Goal: Task Accomplishment & Management: Manage account settings

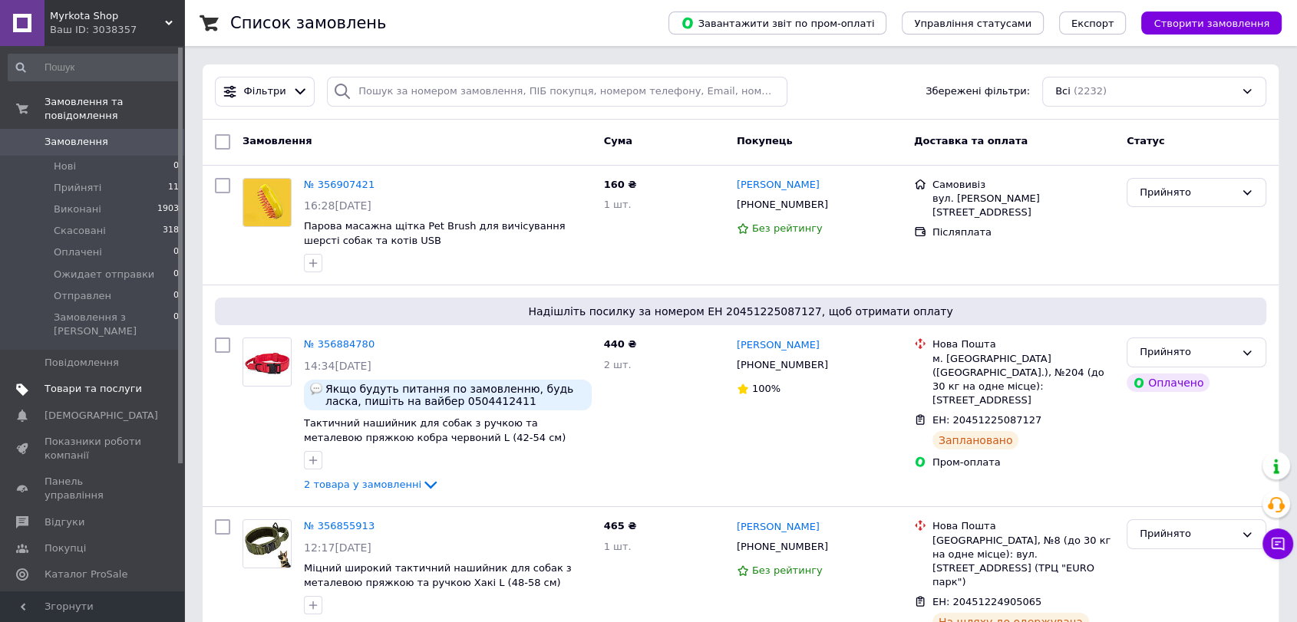
click at [133, 376] on link "Товари та послуги" at bounding box center [94, 389] width 188 height 26
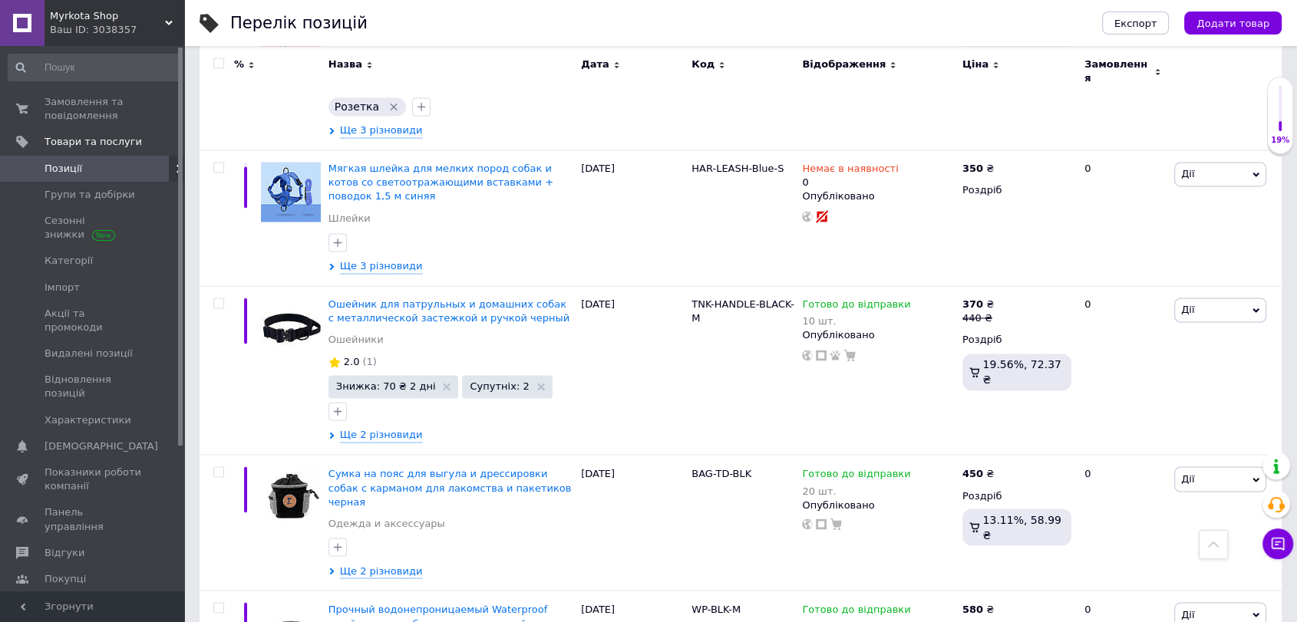
scroll to position [2643, 0]
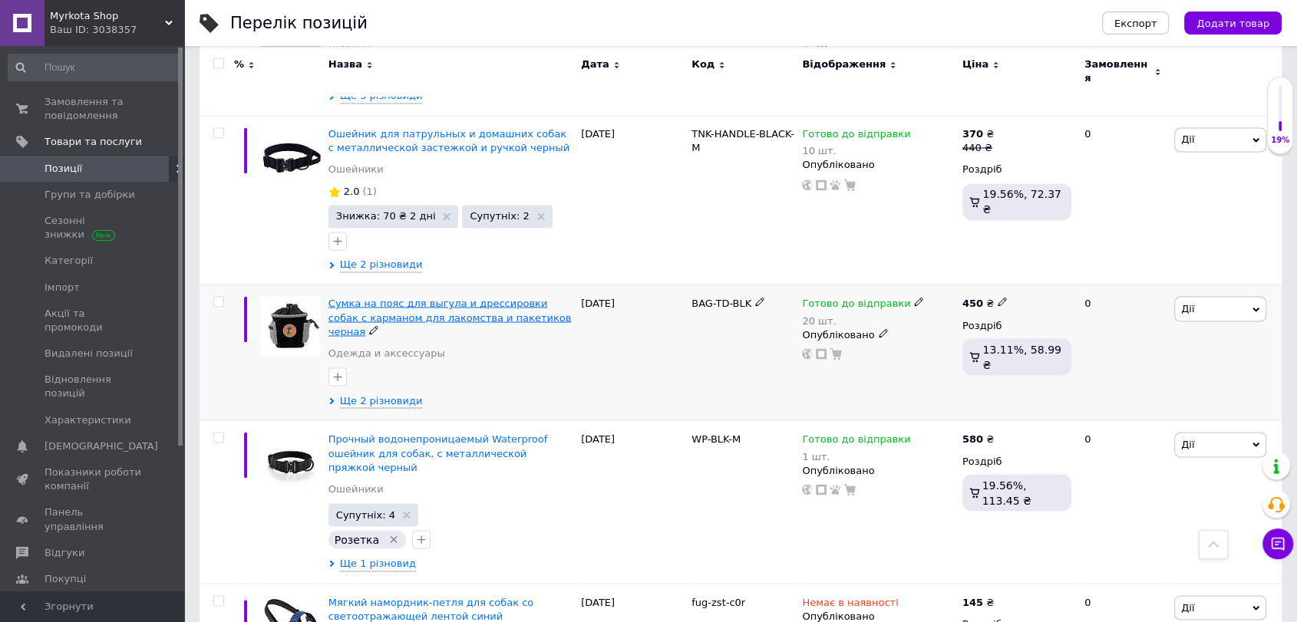
click at [378, 297] on span "Сумка на пояс для выгула и дрессировки собак с карманом для лакомства и пакетик…" at bounding box center [449, 316] width 243 height 39
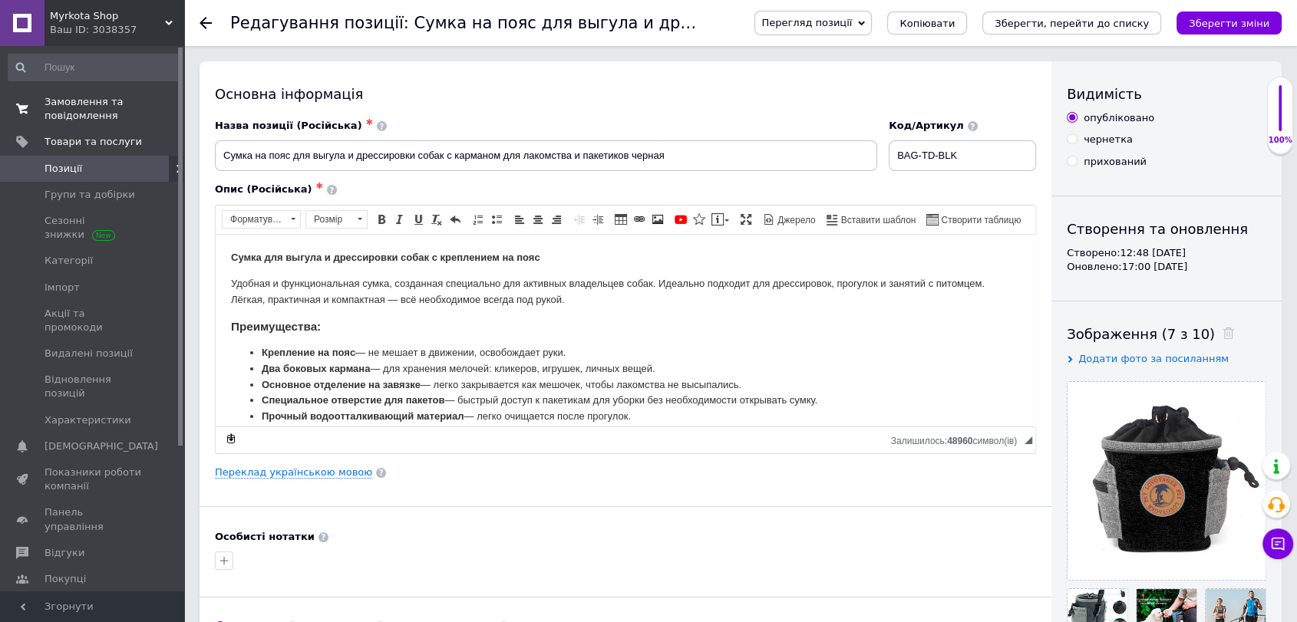
click at [65, 110] on span "Замовлення та повідомлення" at bounding box center [93, 109] width 97 height 28
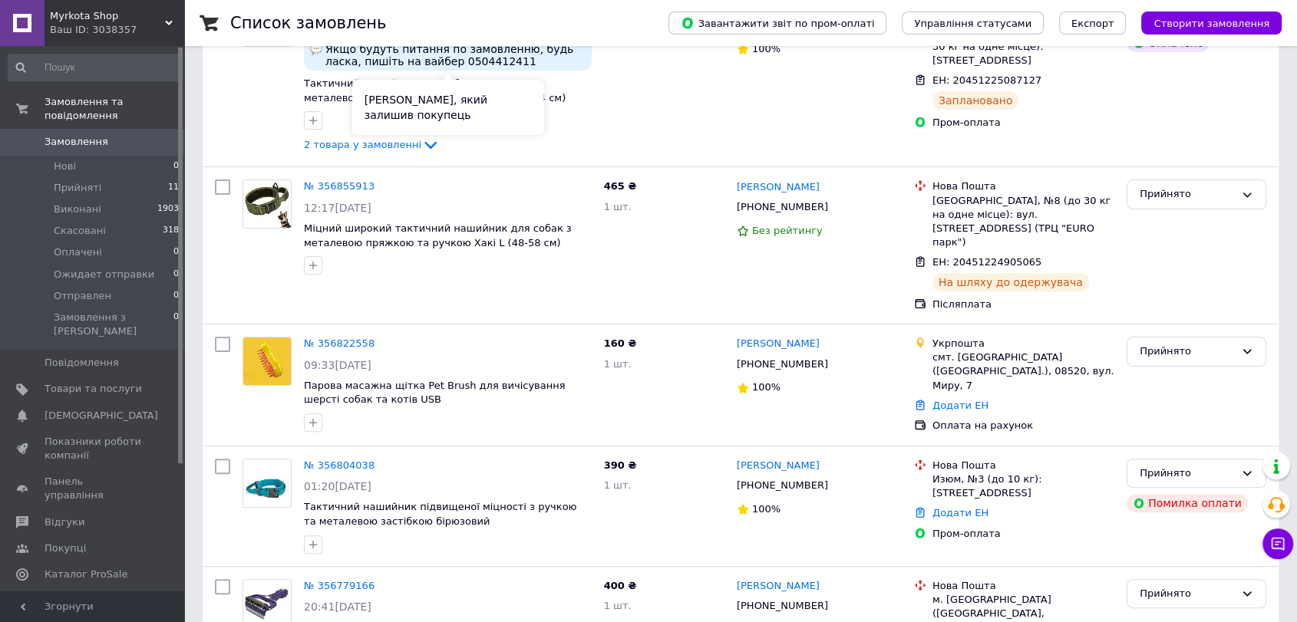
scroll to position [426, 0]
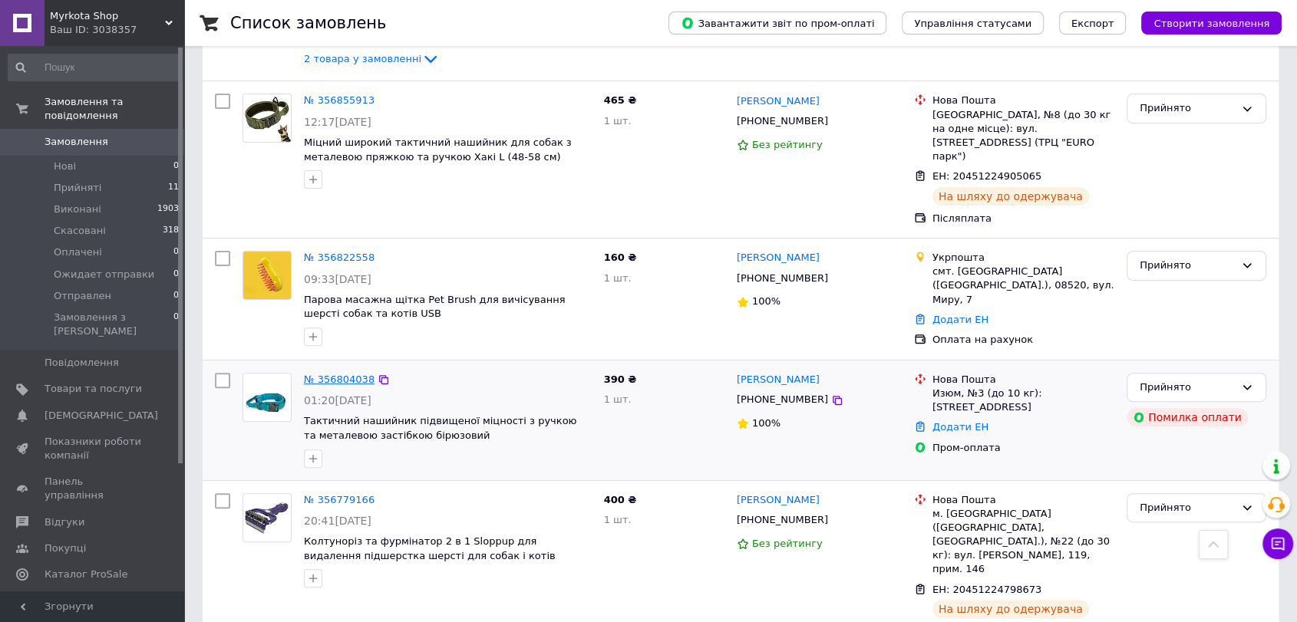
click at [338, 374] on link "№ 356804038" at bounding box center [339, 380] width 71 height 12
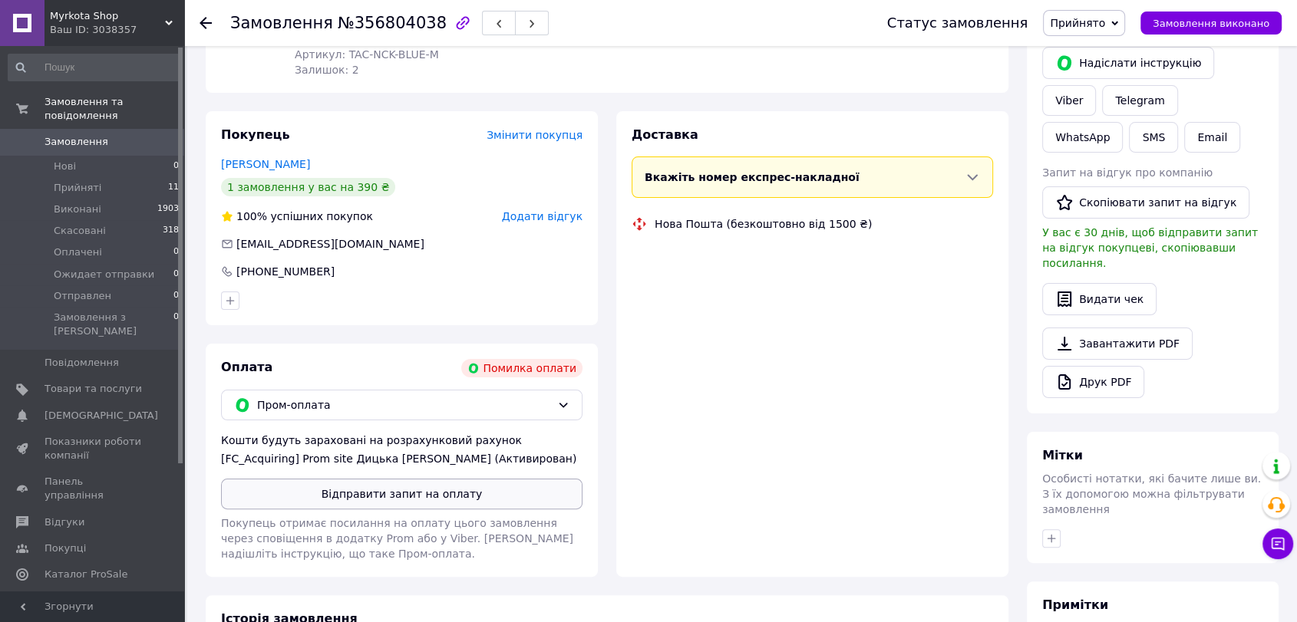
scroll to position [256, 0]
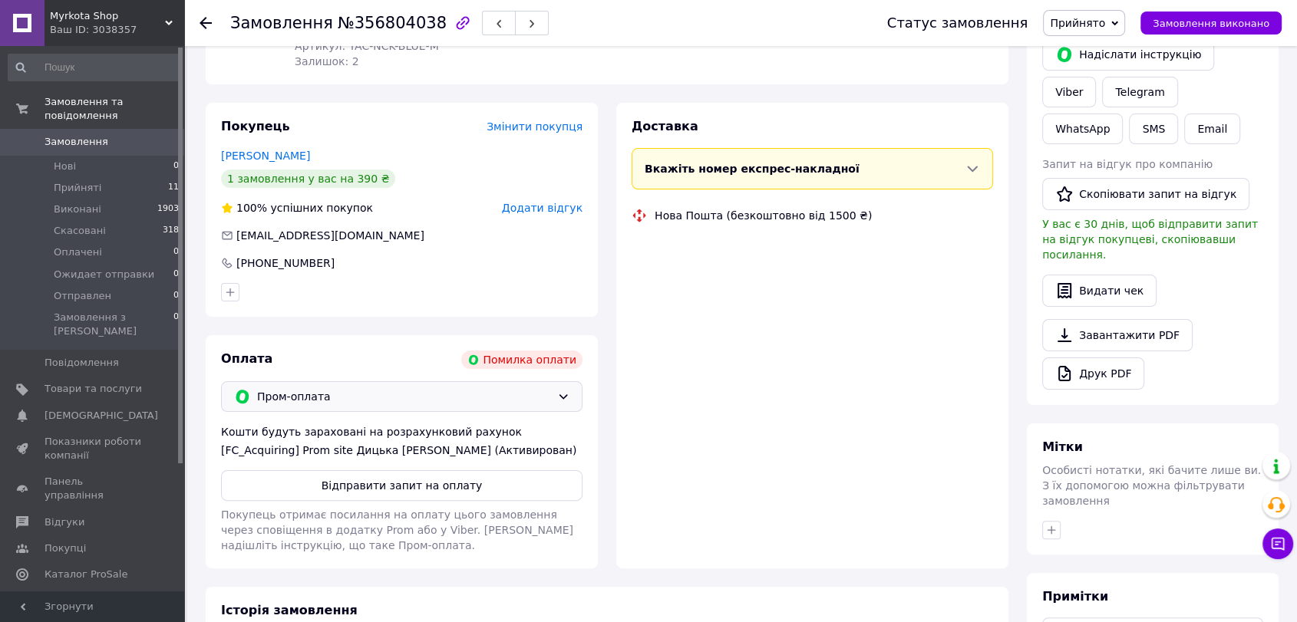
click at [537, 388] on span "Пром-оплата" at bounding box center [404, 396] width 294 height 17
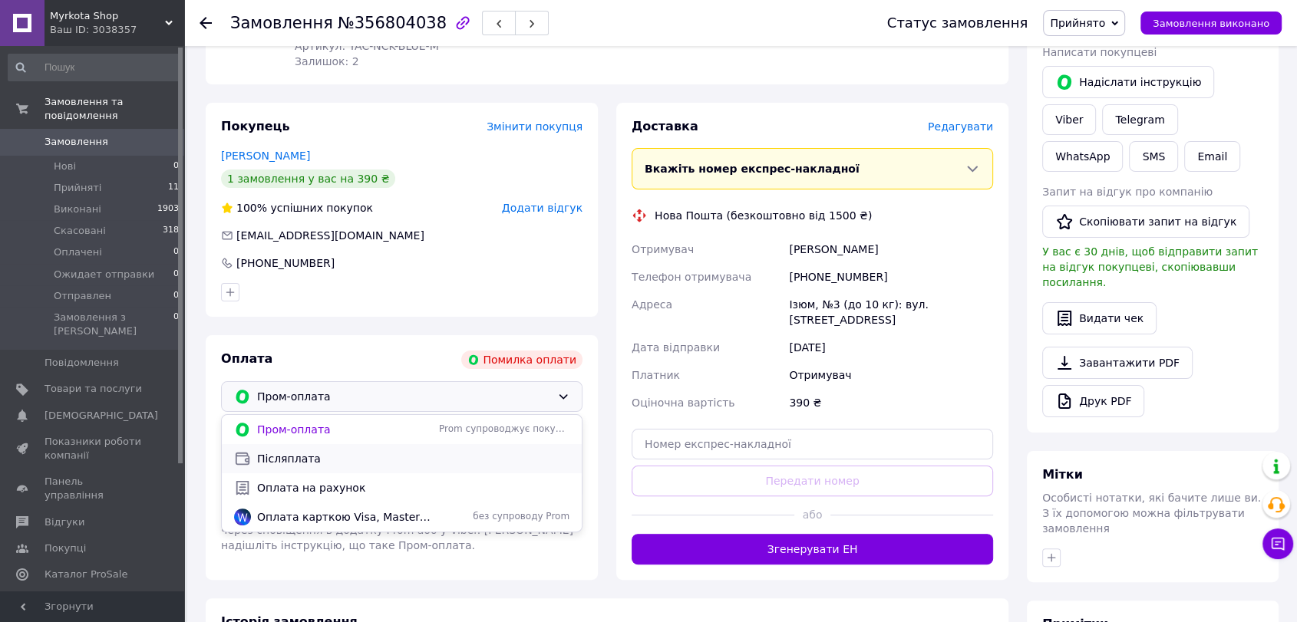
click at [272, 451] on span "Післяплата" at bounding box center [413, 458] width 312 height 15
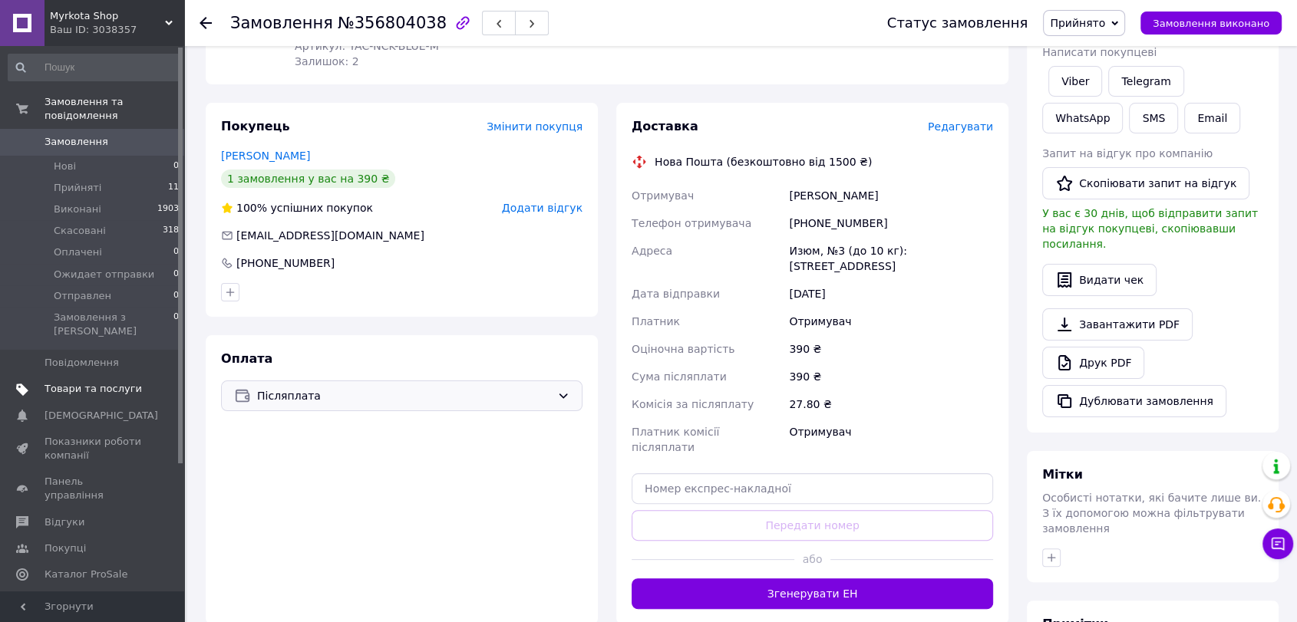
click at [73, 382] on span "Товари та послуги" at bounding box center [93, 389] width 97 height 14
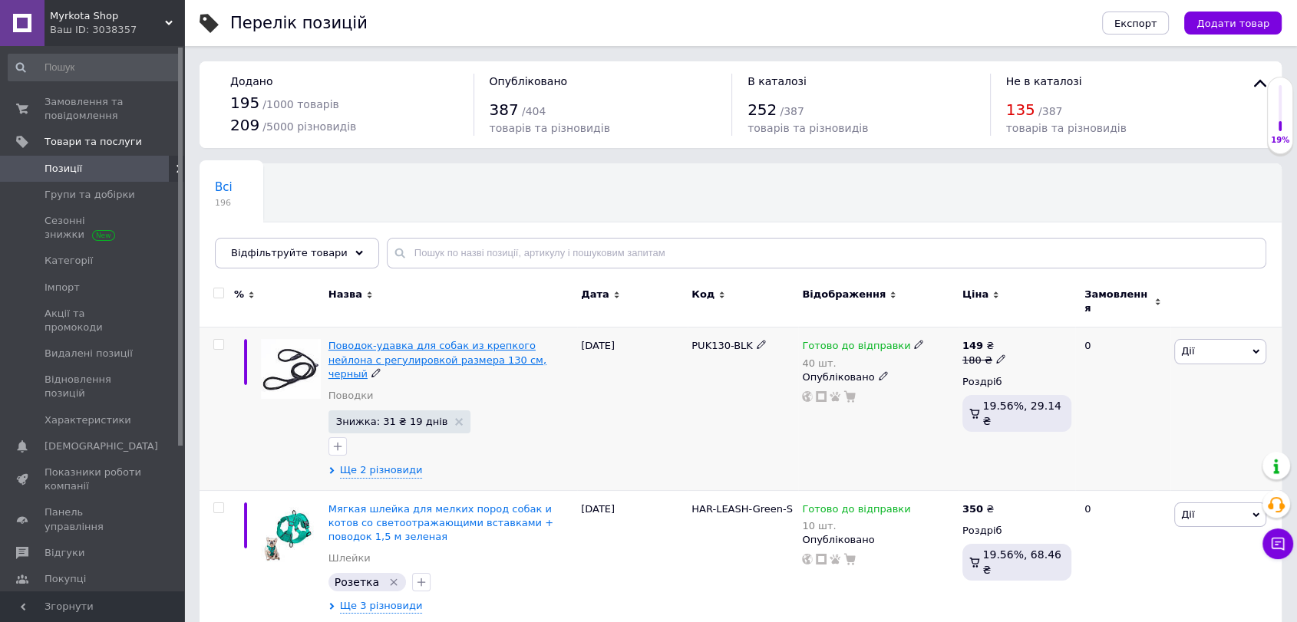
click at [361, 340] on span "Поводок-удавка для собак из крепкого нейлона с регулировкой размера 130 см, чер…" at bounding box center [437, 359] width 218 height 39
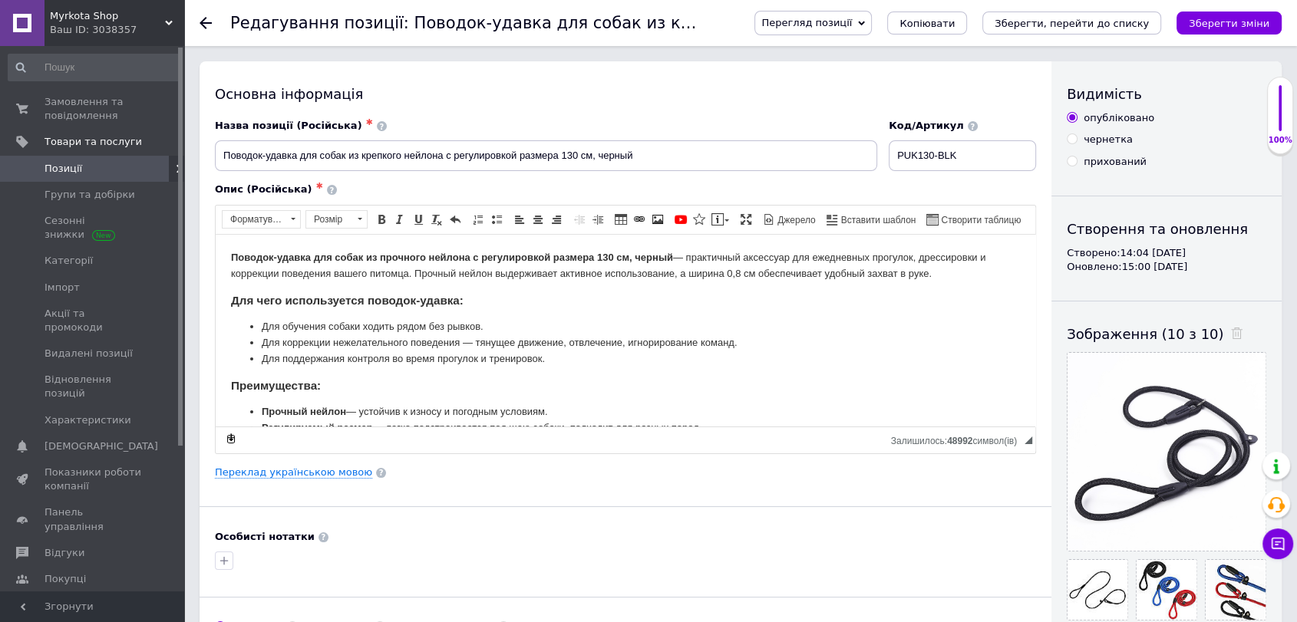
click at [865, 20] on icon at bounding box center [861, 23] width 7 height 7
click at [931, 77] on li "Зберегти та переглянути на маркетплейсі" at bounding box center [875, 73] width 240 height 21
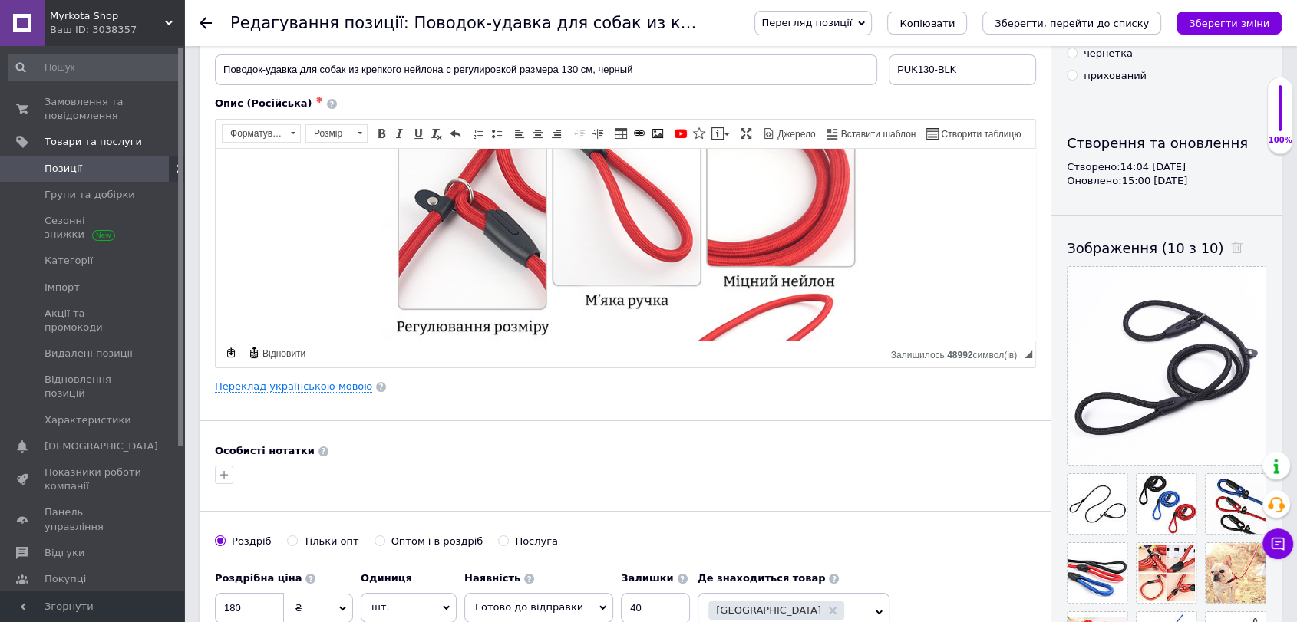
scroll to position [85, 0]
click at [107, 164] on span "Позиції" at bounding box center [93, 169] width 97 height 14
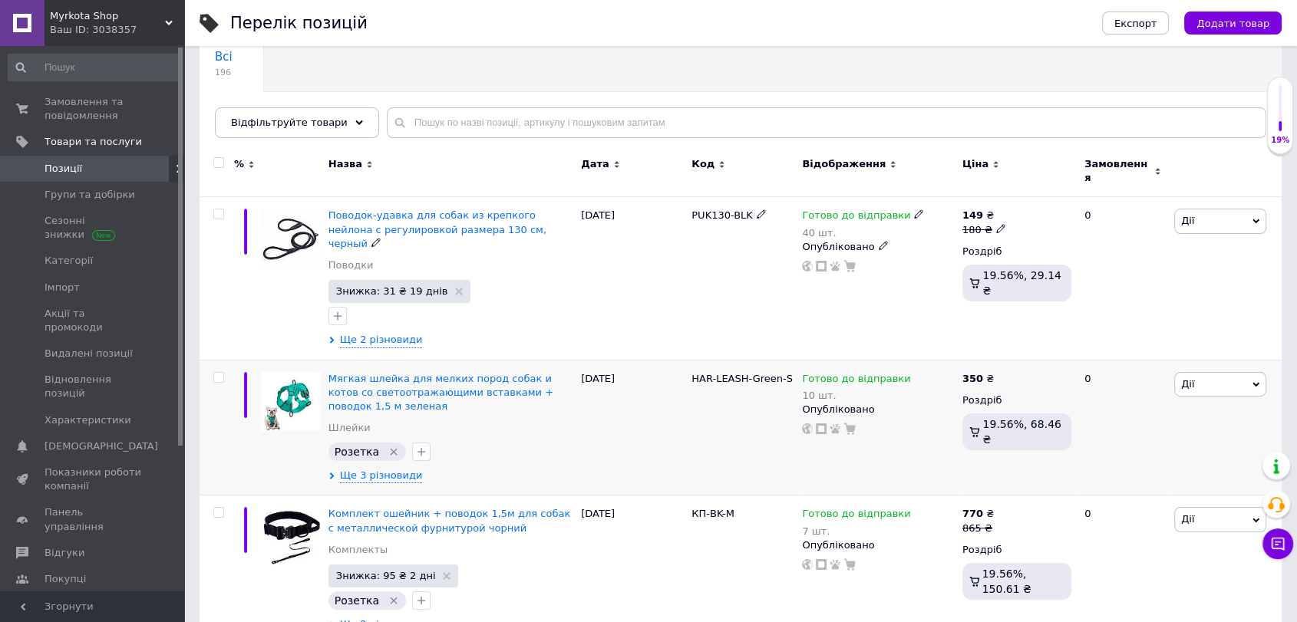
scroll to position [170, 0]
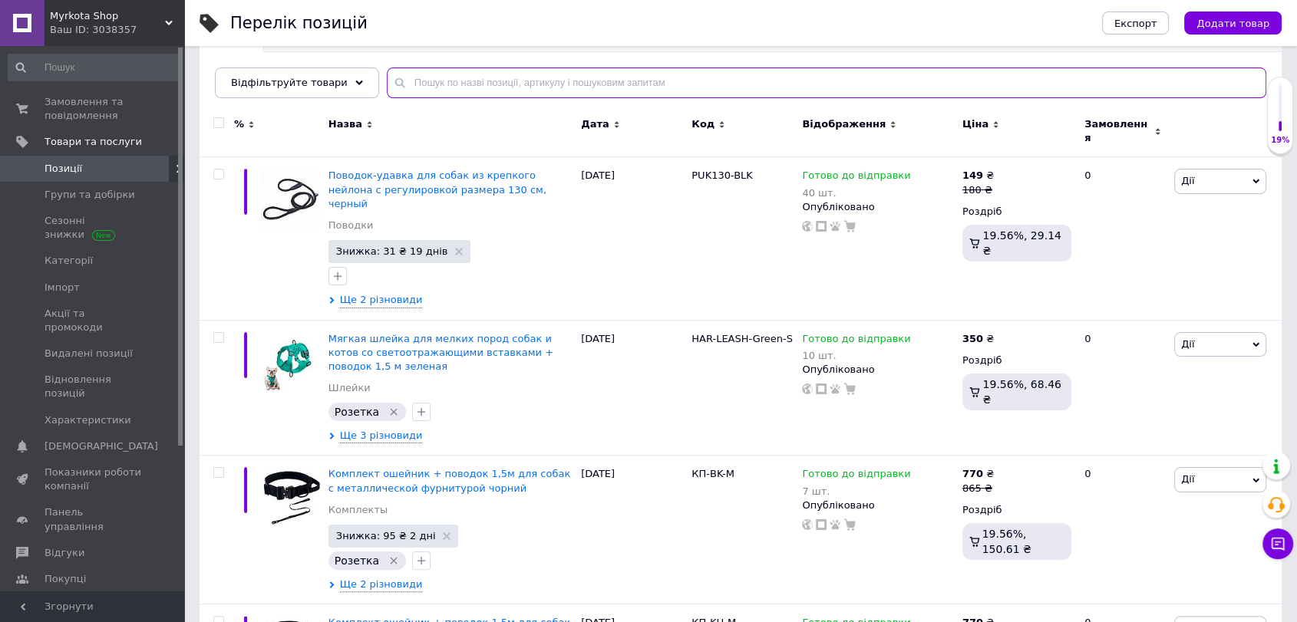
click at [414, 83] on input "text" at bounding box center [826, 83] width 879 height 31
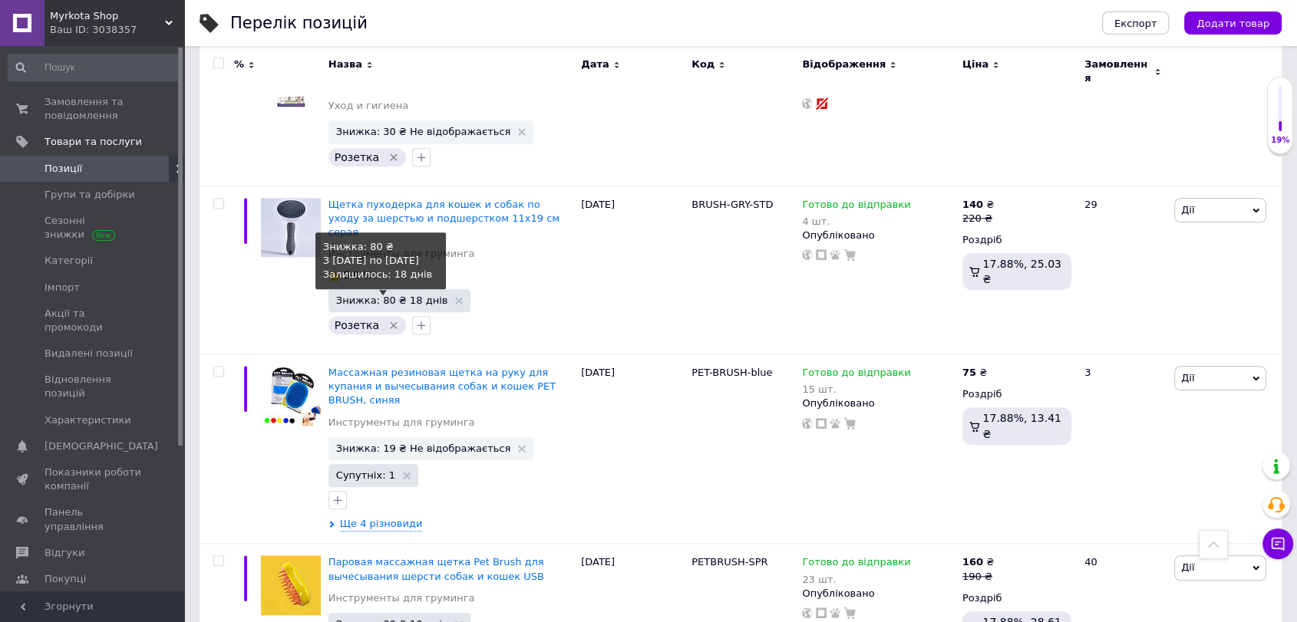
scroll to position [1555, 0]
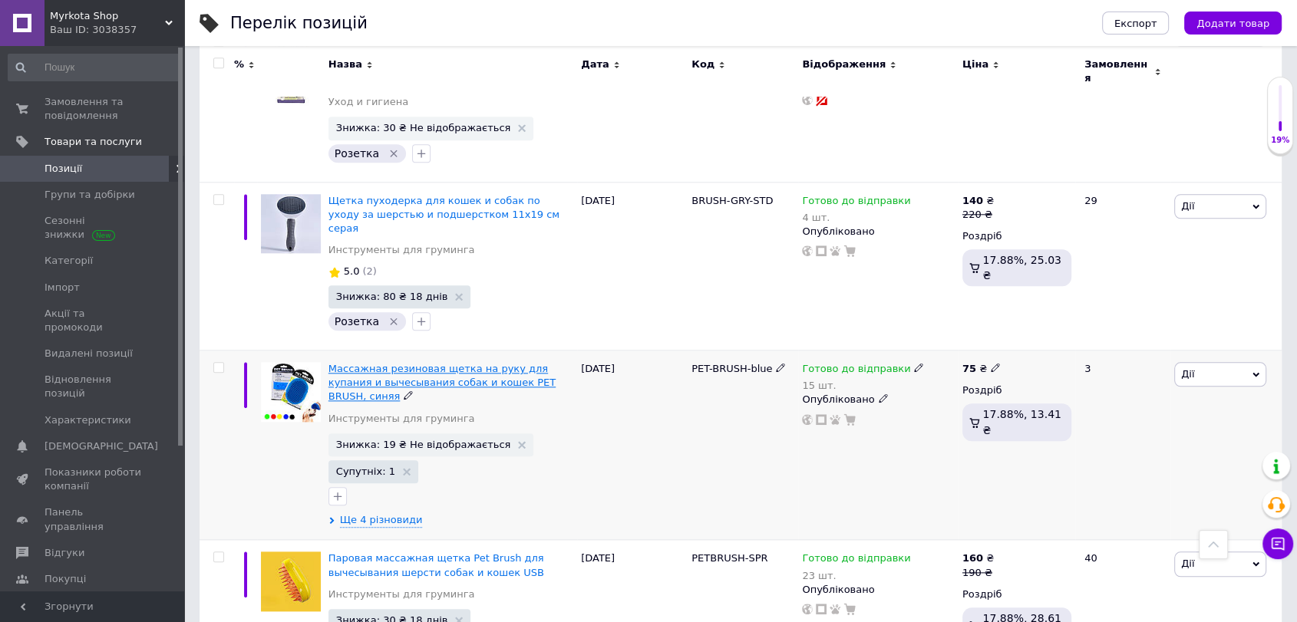
type input "щіт"
click at [404, 363] on span "Массажная резиновая щетка на руку для купания и вычесывания собак и кошек PET B…" at bounding box center [441, 382] width 227 height 39
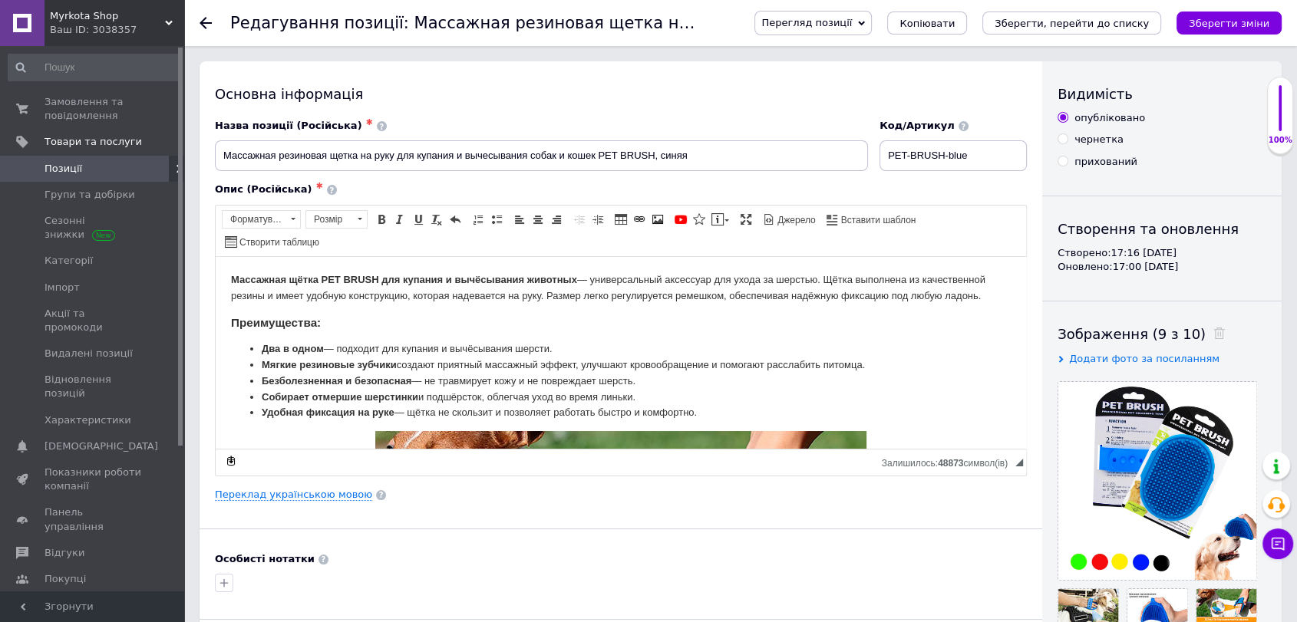
click at [847, 31] on span "Перегляд позиції" at bounding box center [812, 23] width 117 height 25
click at [863, 79] on li "Зберегти та переглянути на маркетплейсі" at bounding box center [875, 73] width 240 height 21
click at [91, 109] on span "Замовлення та повідомлення" at bounding box center [93, 109] width 97 height 28
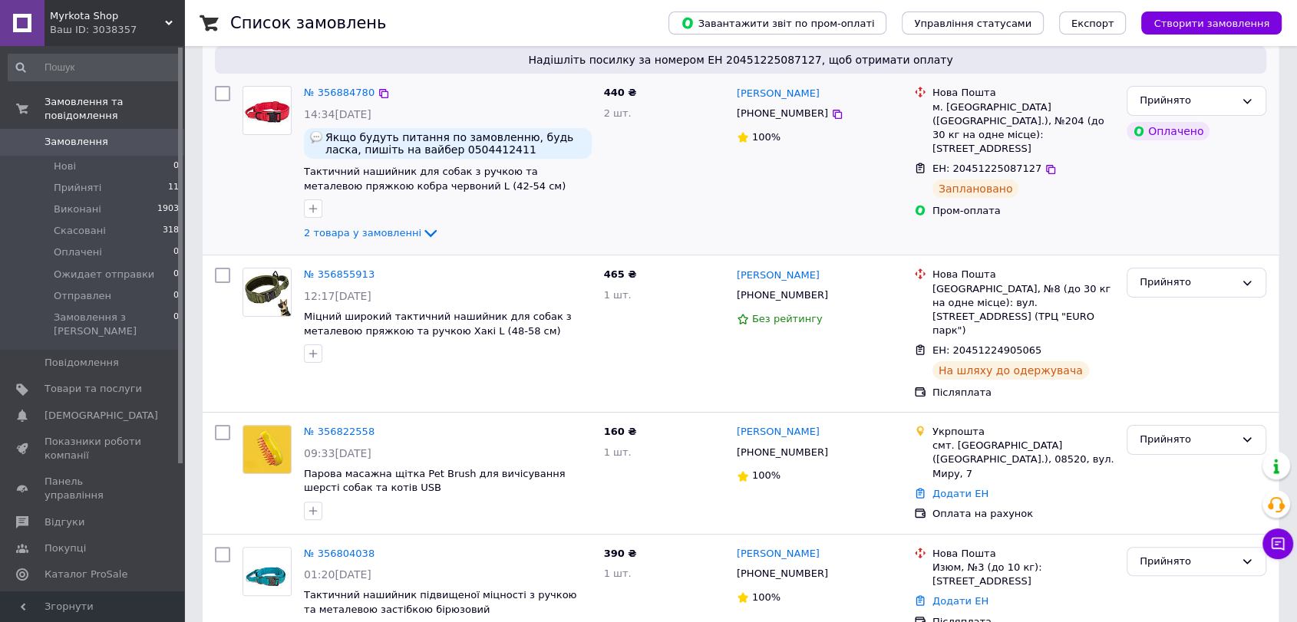
scroll to position [256, 0]
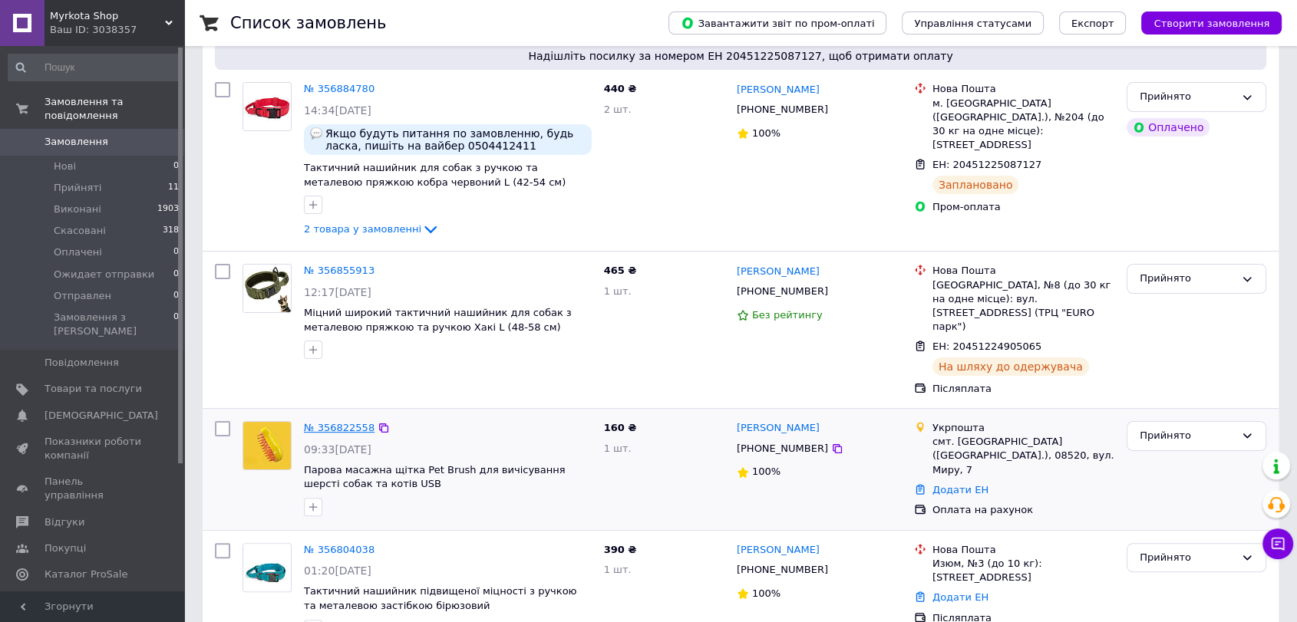
click at [310, 422] on link "№ 356822558" at bounding box center [339, 428] width 71 height 12
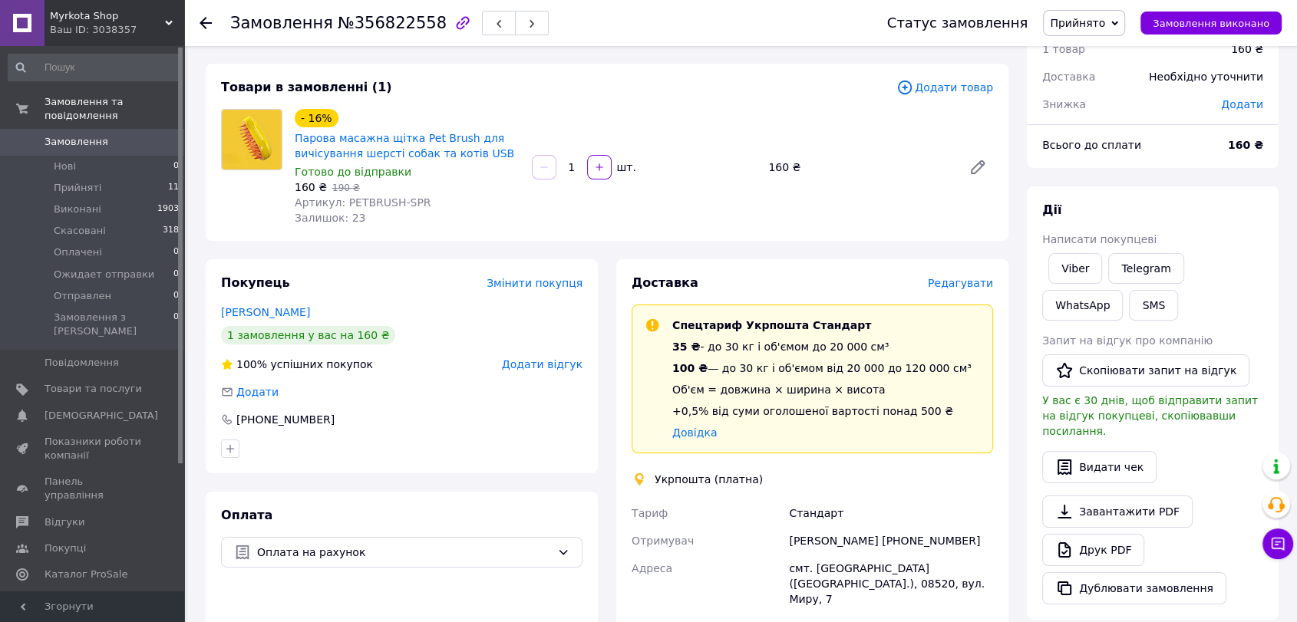
scroll to position [256, 0]
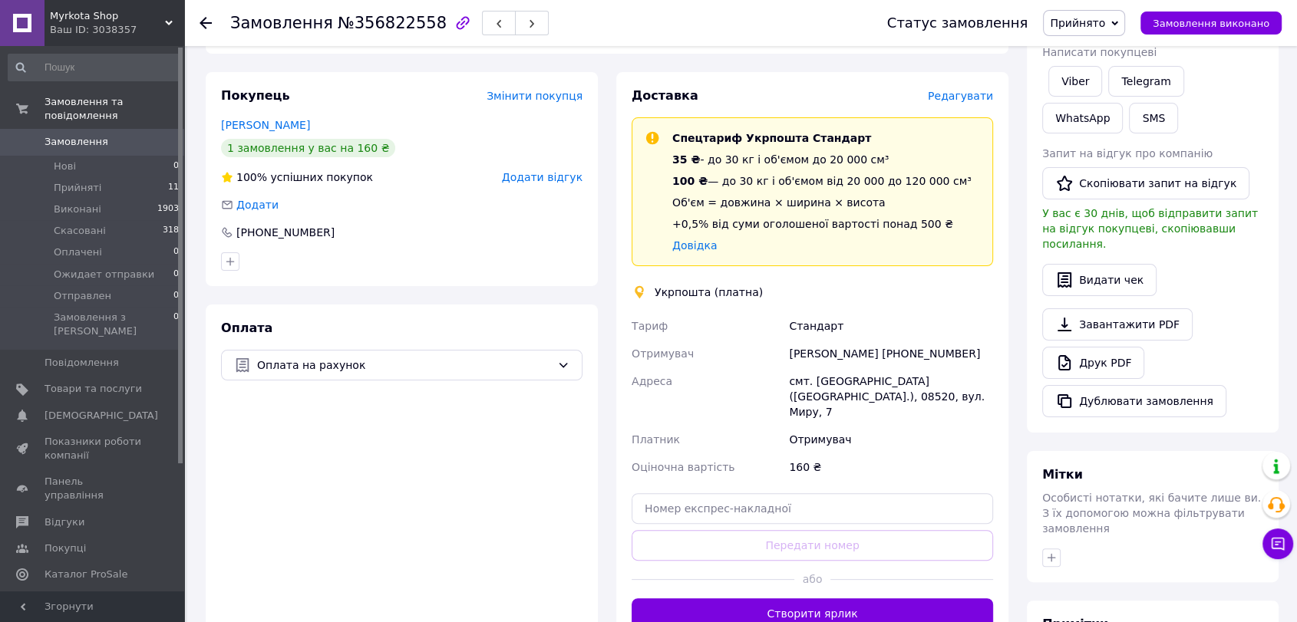
click at [214, 21] on div at bounding box center [214, 23] width 31 height 46
click at [207, 21] on use at bounding box center [205, 23] width 12 height 12
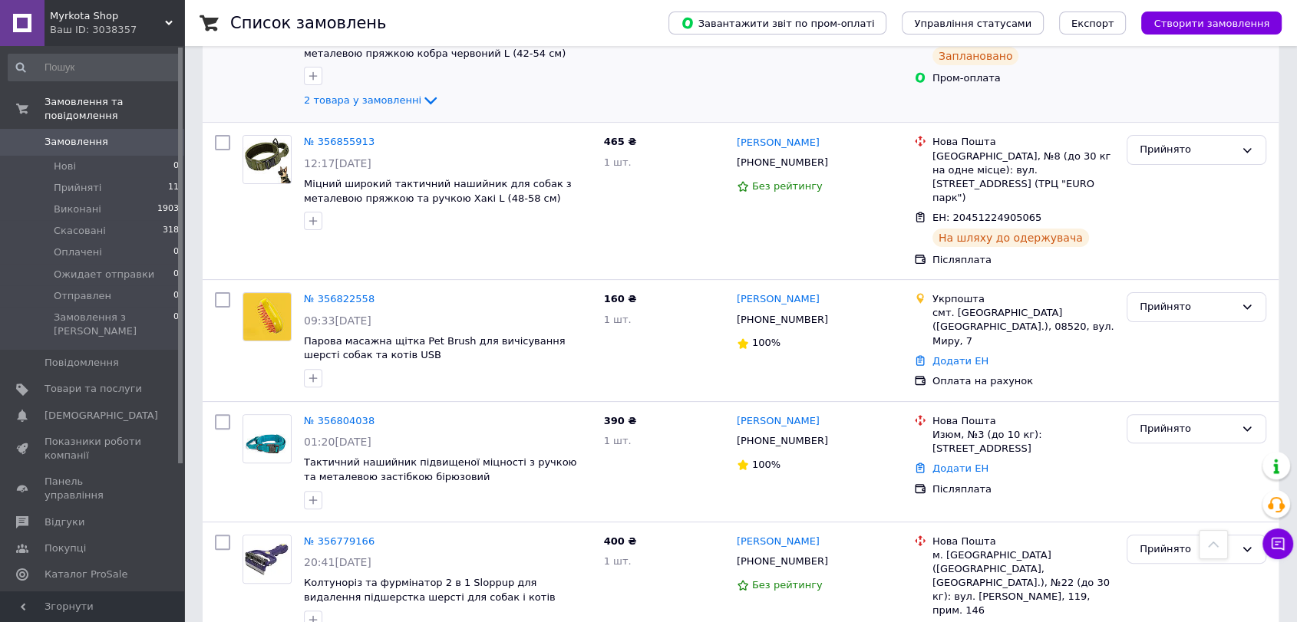
scroll to position [426, 0]
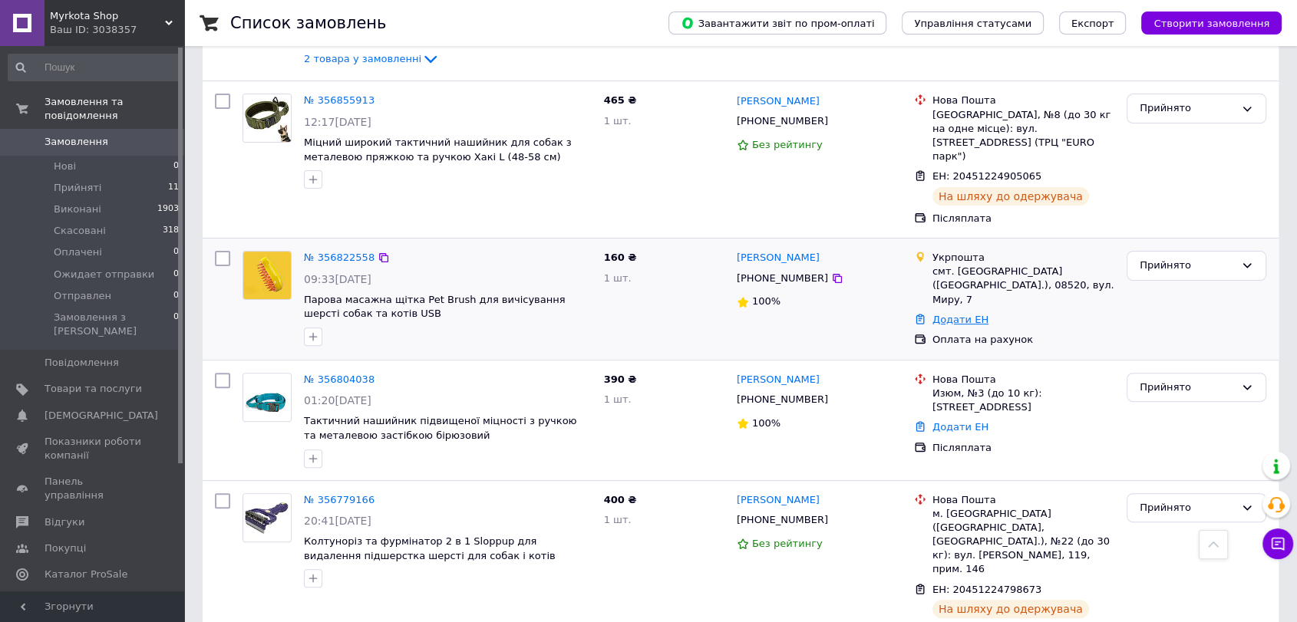
click at [975, 314] on link "Додати ЕН" at bounding box center [960, 320] width 56 height 12
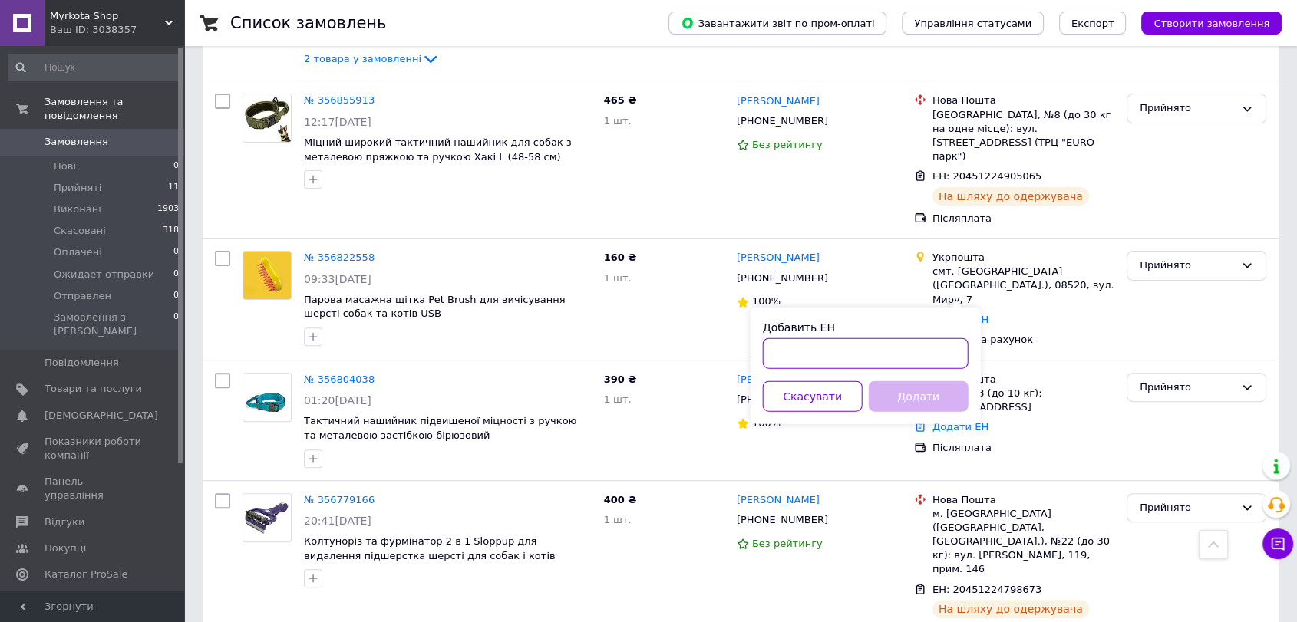
click at [823, 351] on input "Добавить ЕН" at bounding box center [866, 353] width 206 height 31
paste input "0503767844150"
type input "0503767844150"
click at [928, 401] on button "Додати" at bounding box center [919, 396] width 100 height 31
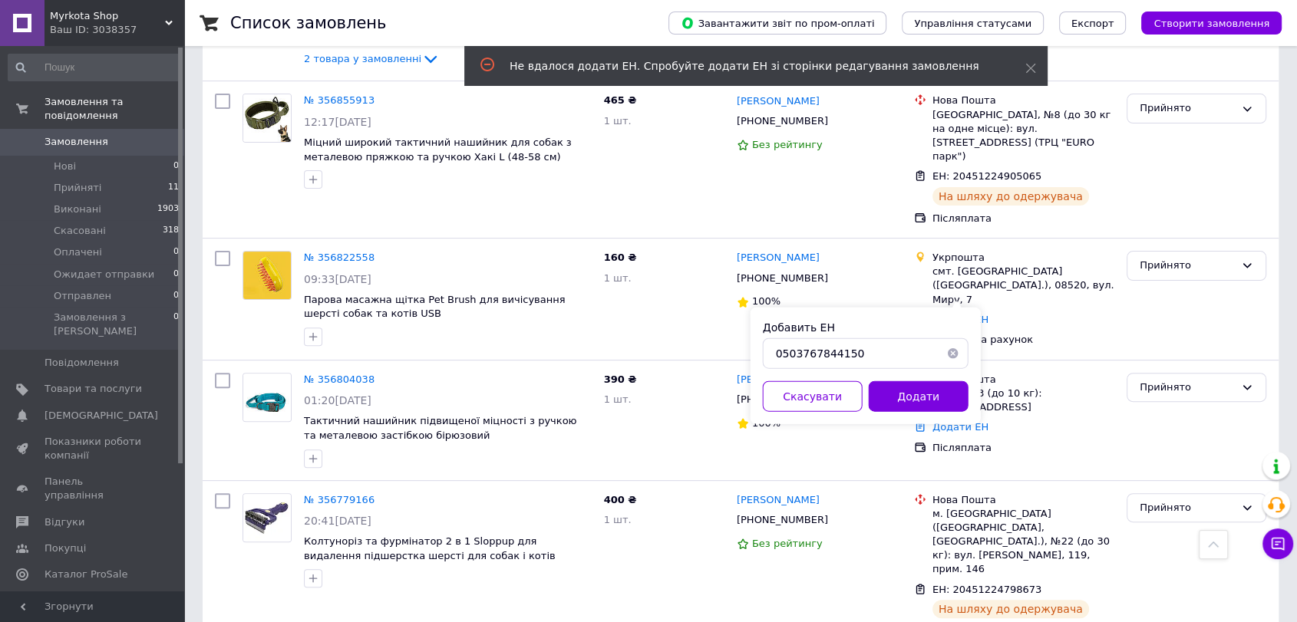
click at [951, 352] on button "button" at bounding box center [953, 353] width 31 height 31
click at [841, 405] on button "Скасувати" at bounding box center [813, 396] width 100 height 31
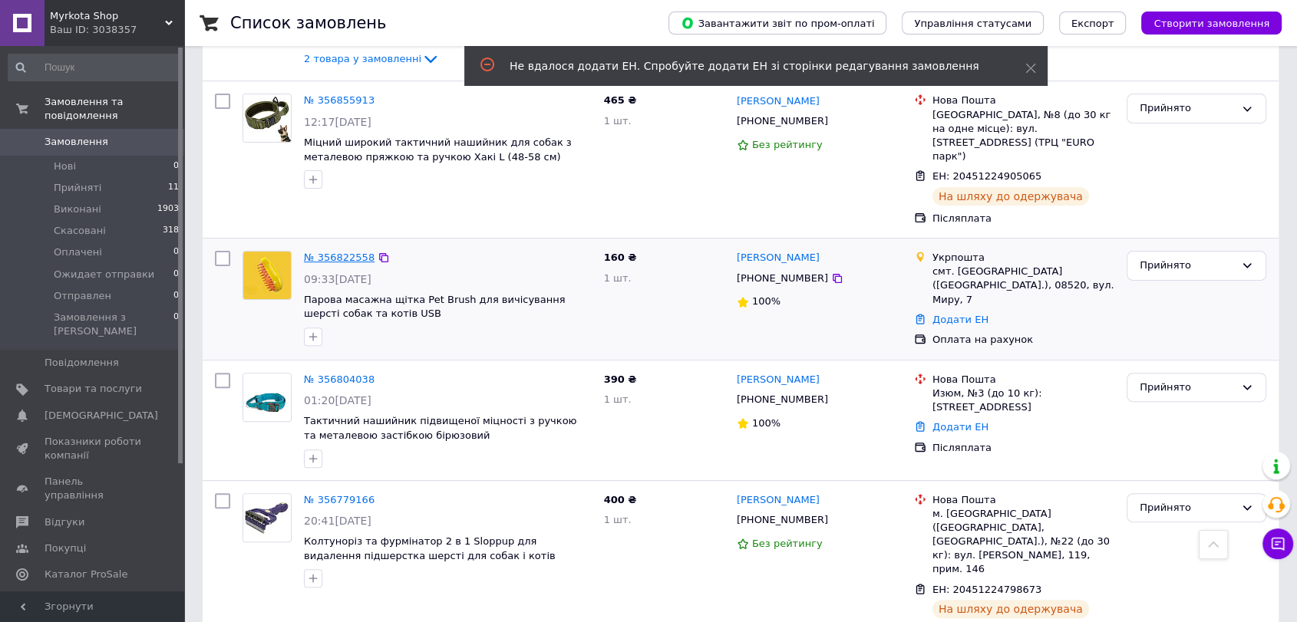
click at [335, 252] on link "№ 356822558" at bounding box center [339, 258] width 71 height 12
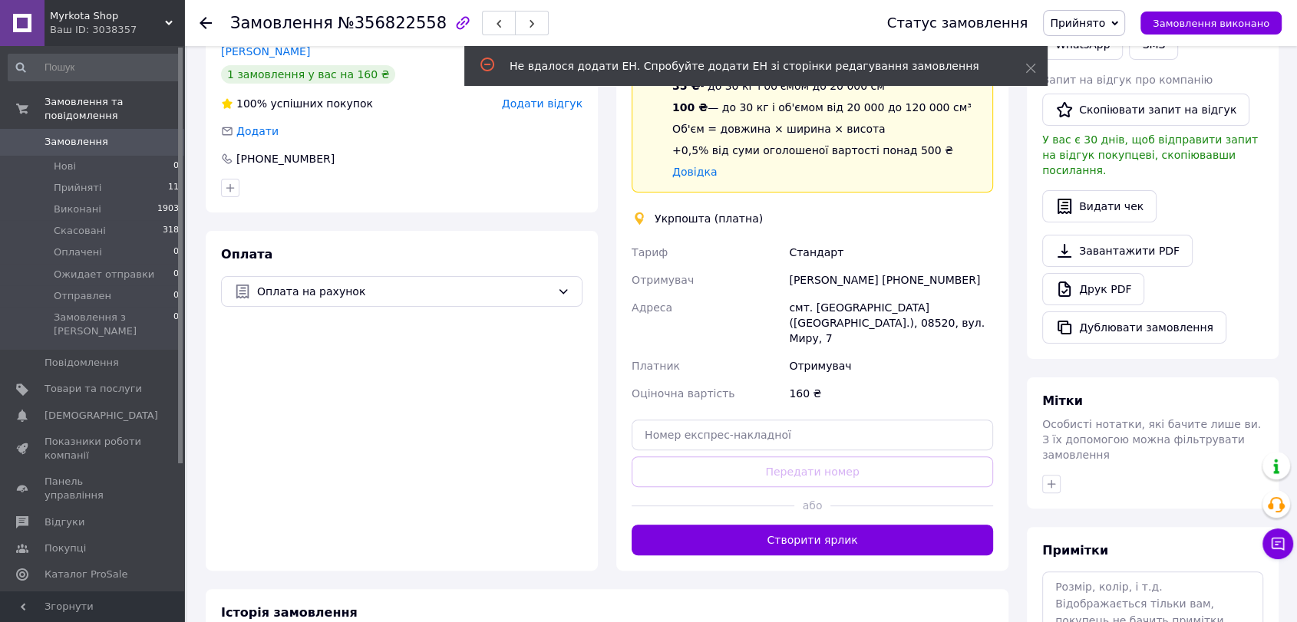
scroll to position [426, 0]
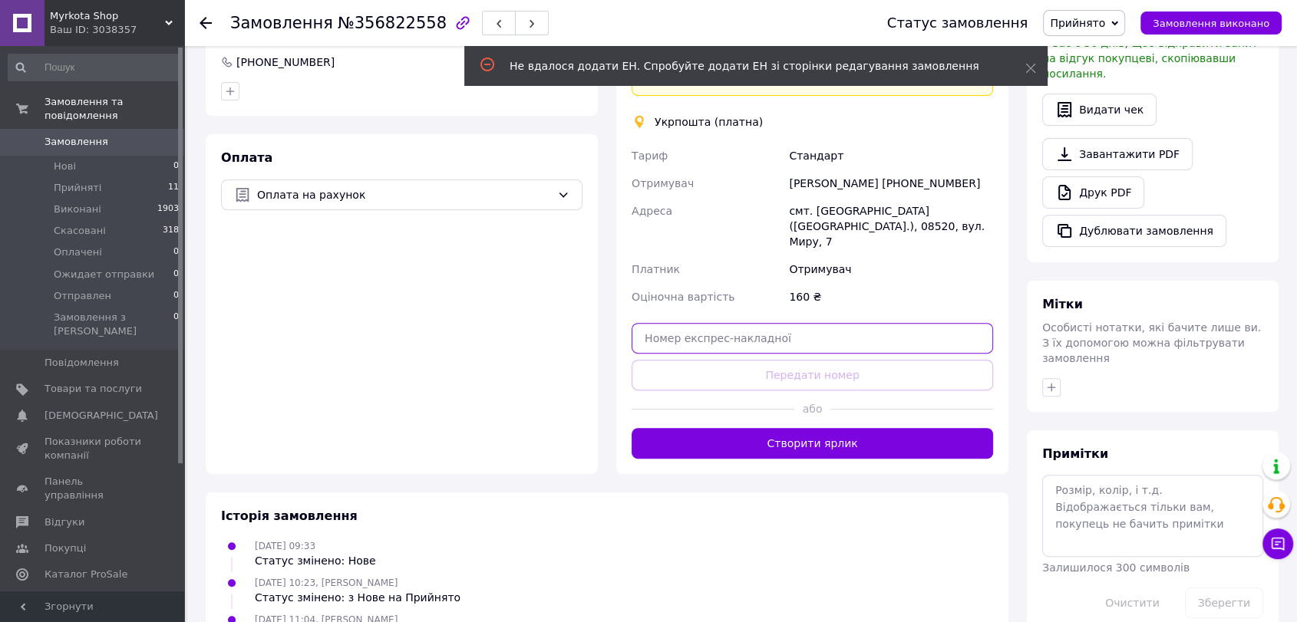
click at [770, 323] on input "text" at bounding box center [811, 338] width 361 height 31
paste input "0503767844150"
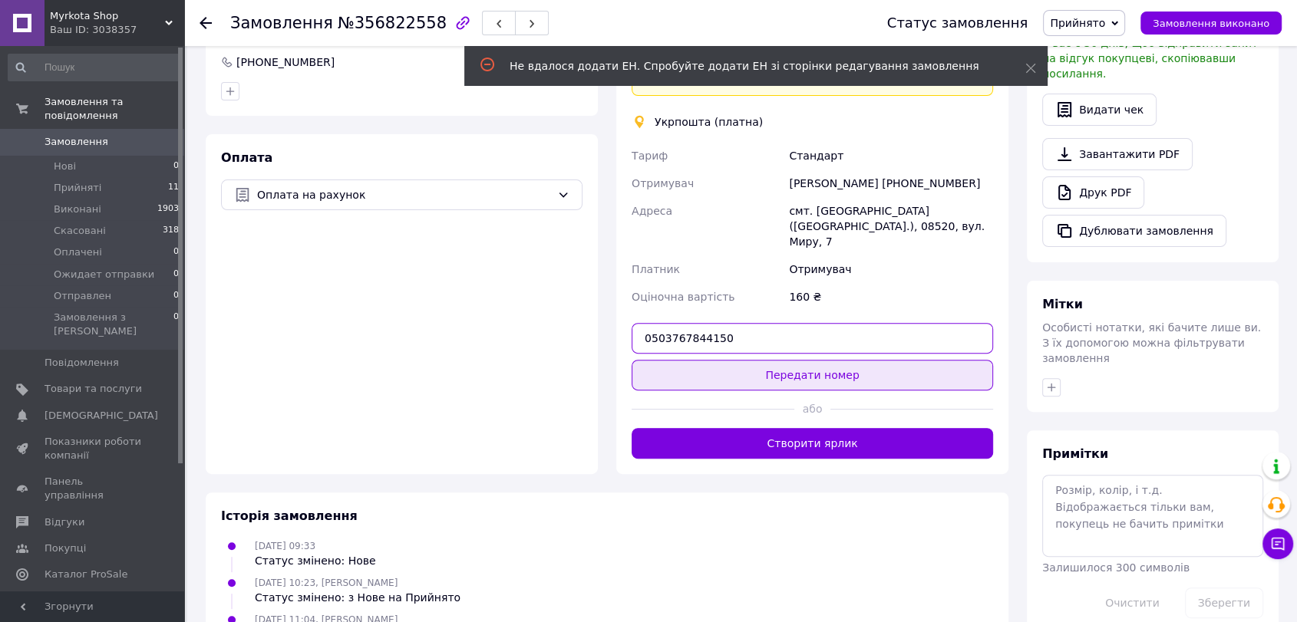
type input "0503767844150"
click at [777, 364] on button "Передати номер" at bounding box center [811, 375] width 361 height 31
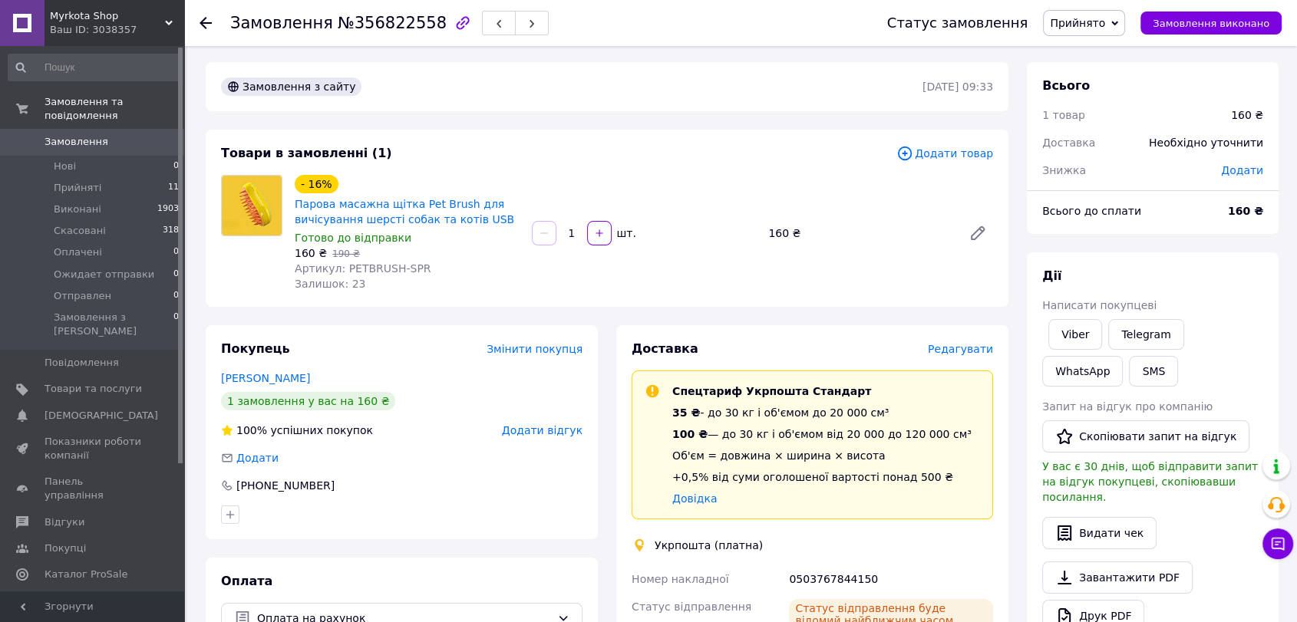
scroll to position [0, 0]
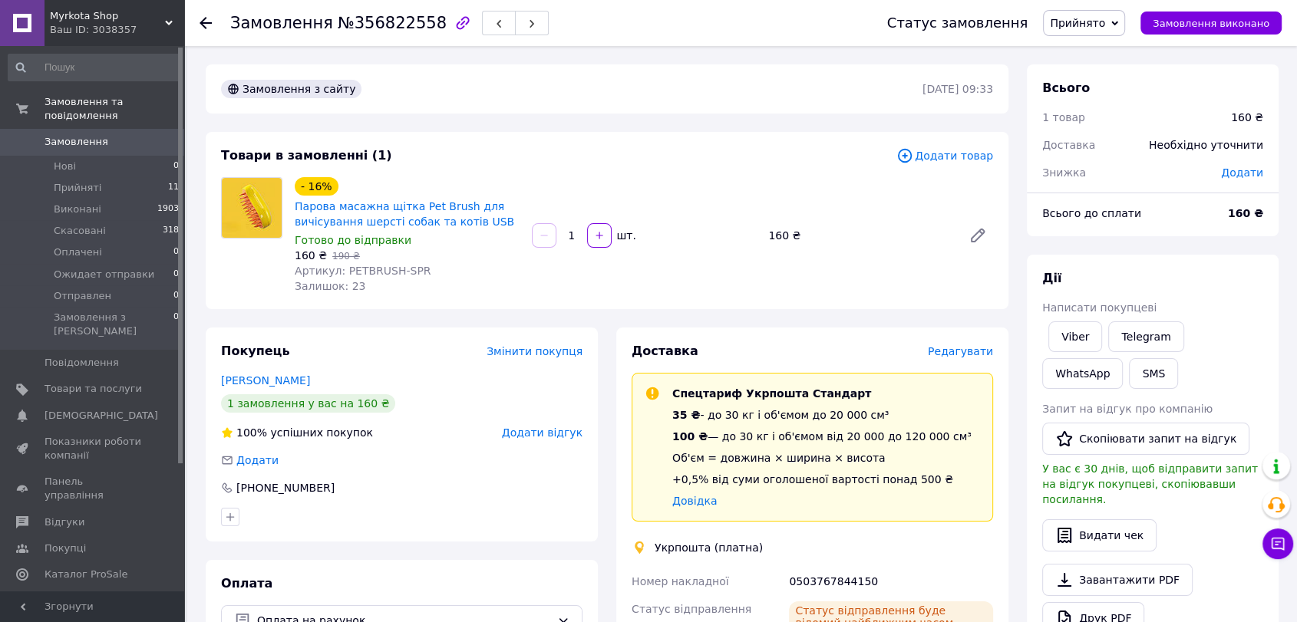
click at [75, 135] on span "Замовлення" at bounding box center [77, 142] width 64 height 14
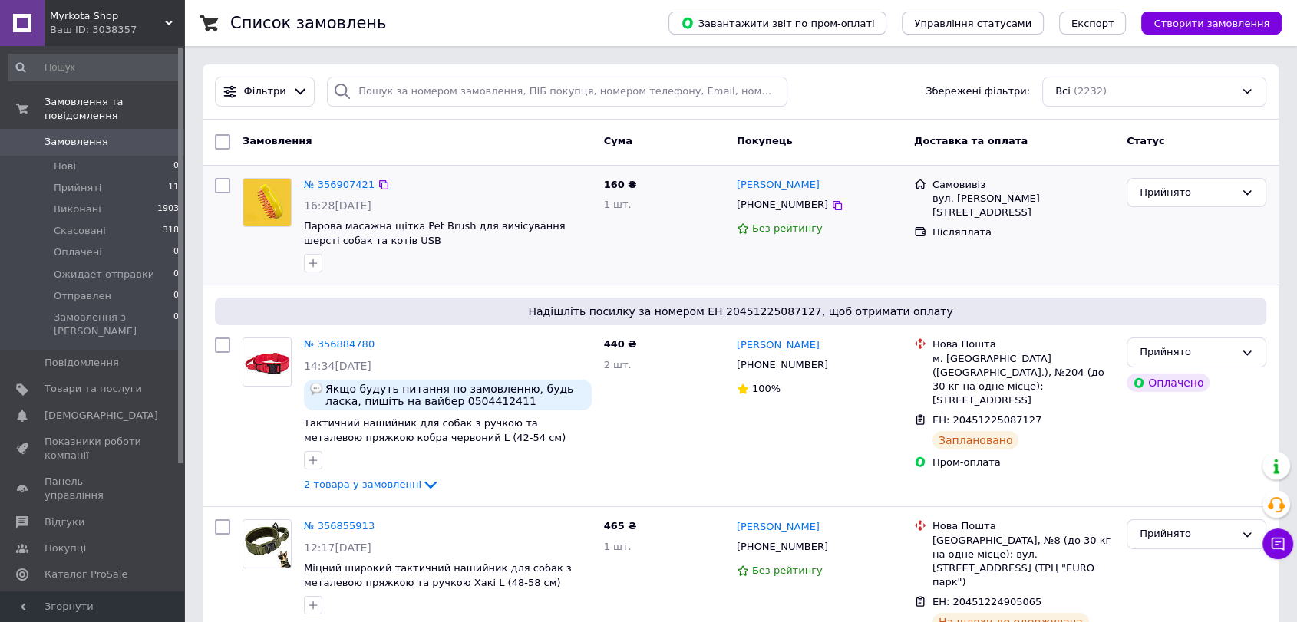
click at [345, 181] on link "№ 356907421" at bounding box center [339, 185] width 71 height 12
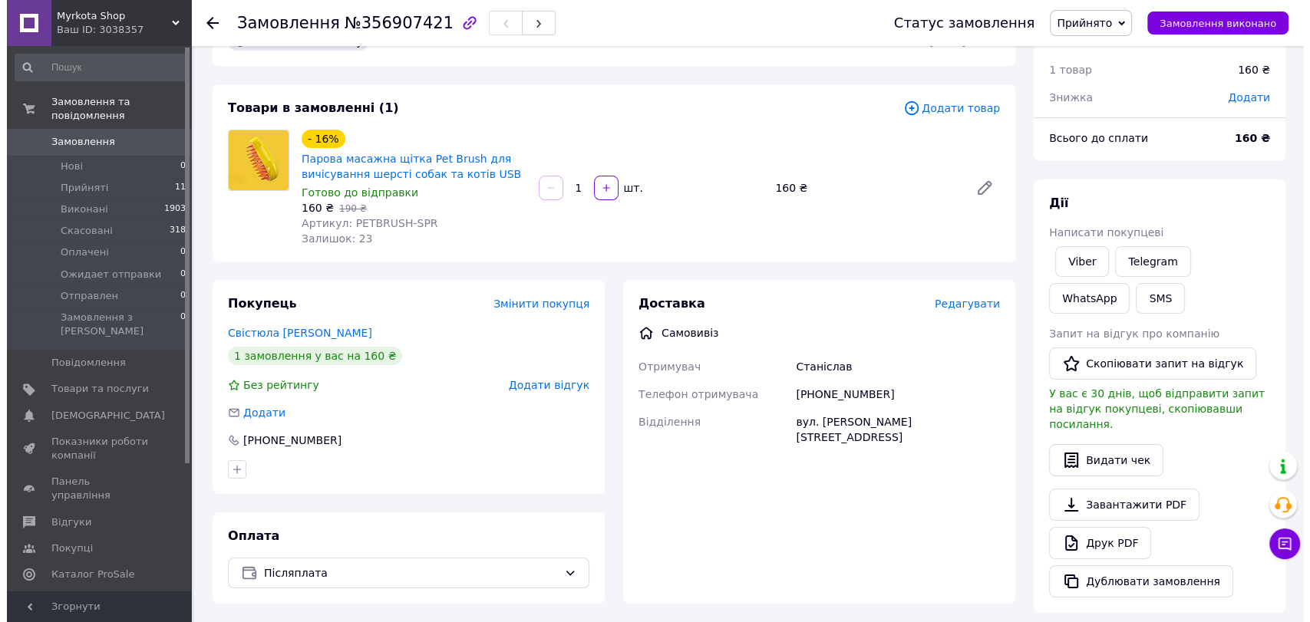
scroll to position [85, 0]
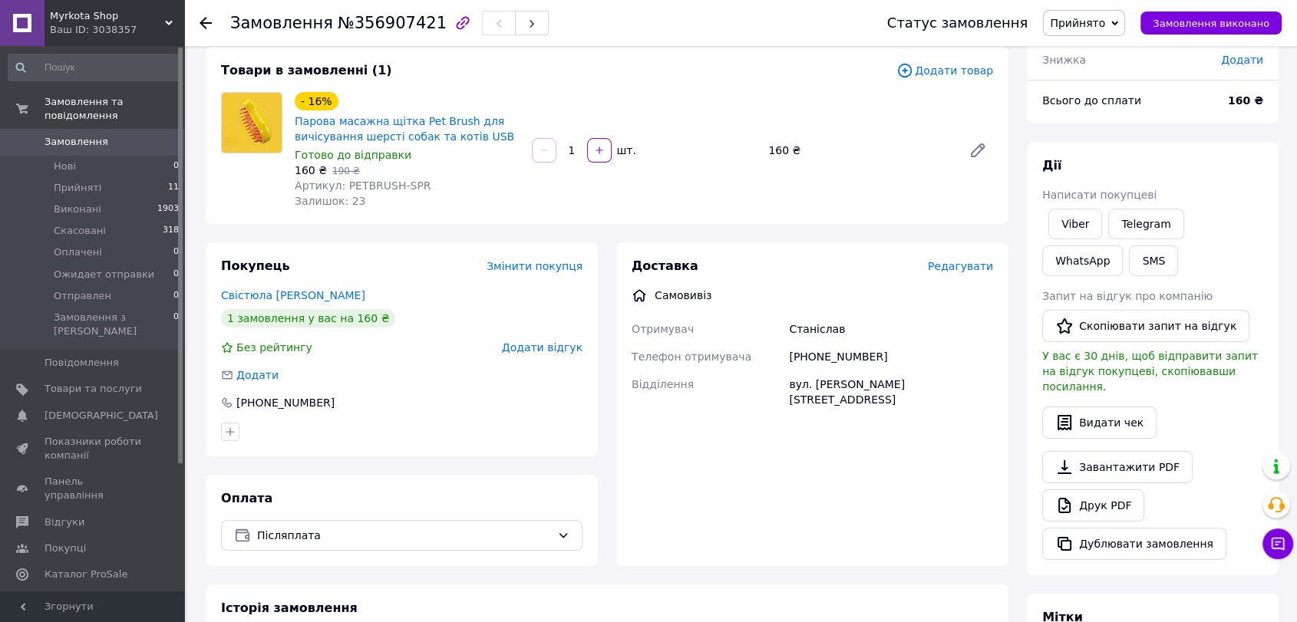
click at [955, 264] on span "Редагувати" at bounding box center [960, 266] width 65 height 12
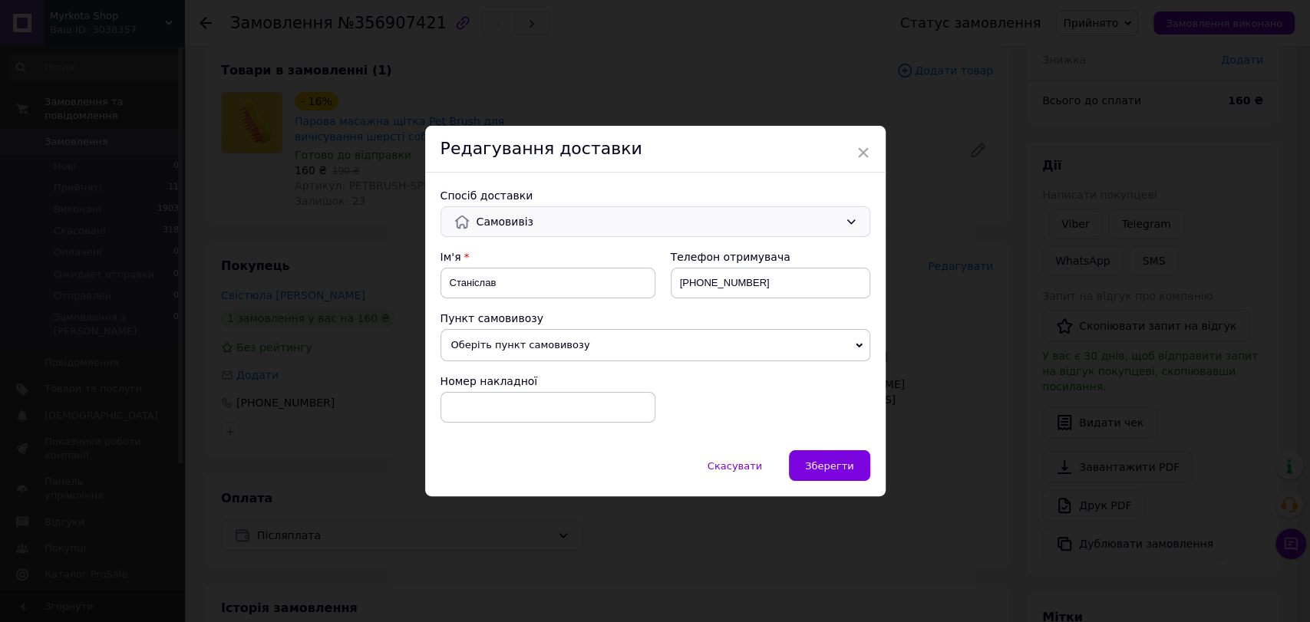
click at [533, 216] on span "Самовивіз" at bounding box center [657, 221] width 362 height 17
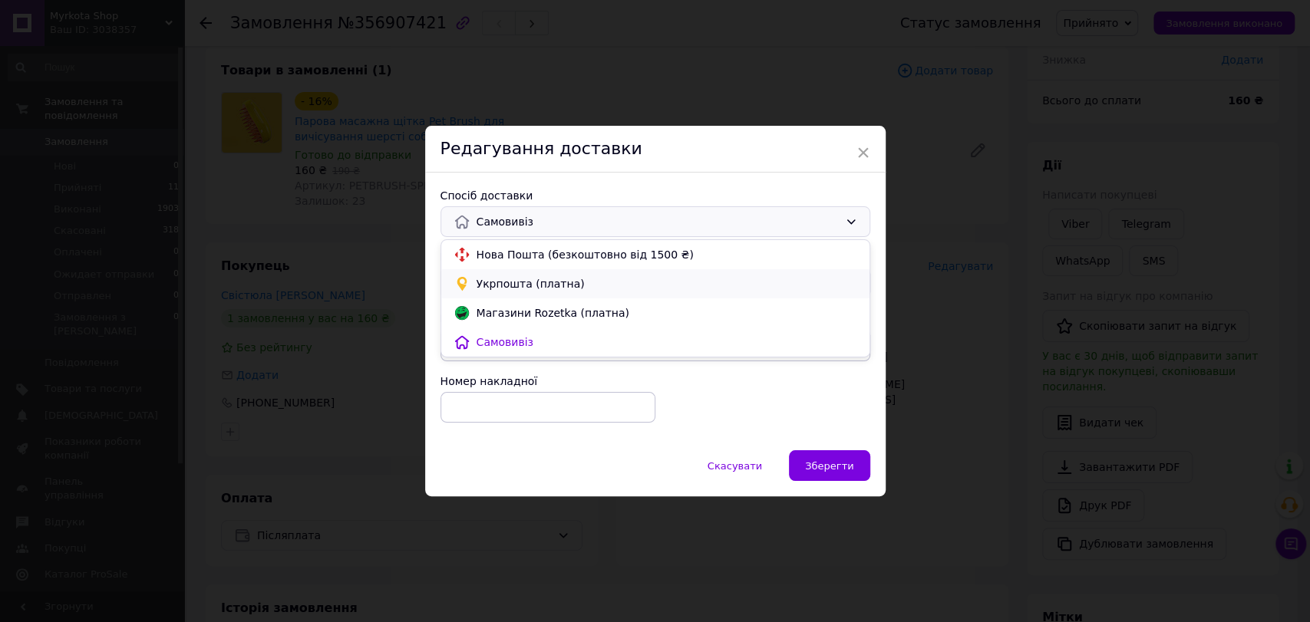
click at [522, 285] on span "Укрпошта (платна)" at bounding box center [666, 283] width 381 height 15
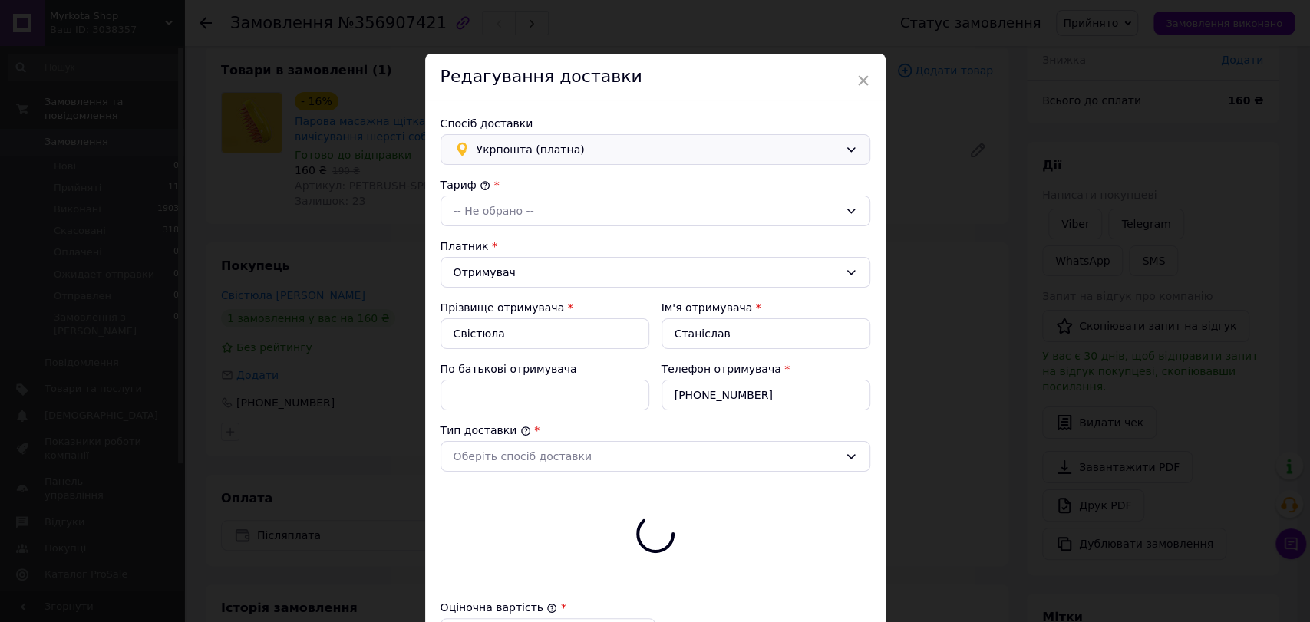
type input "160"
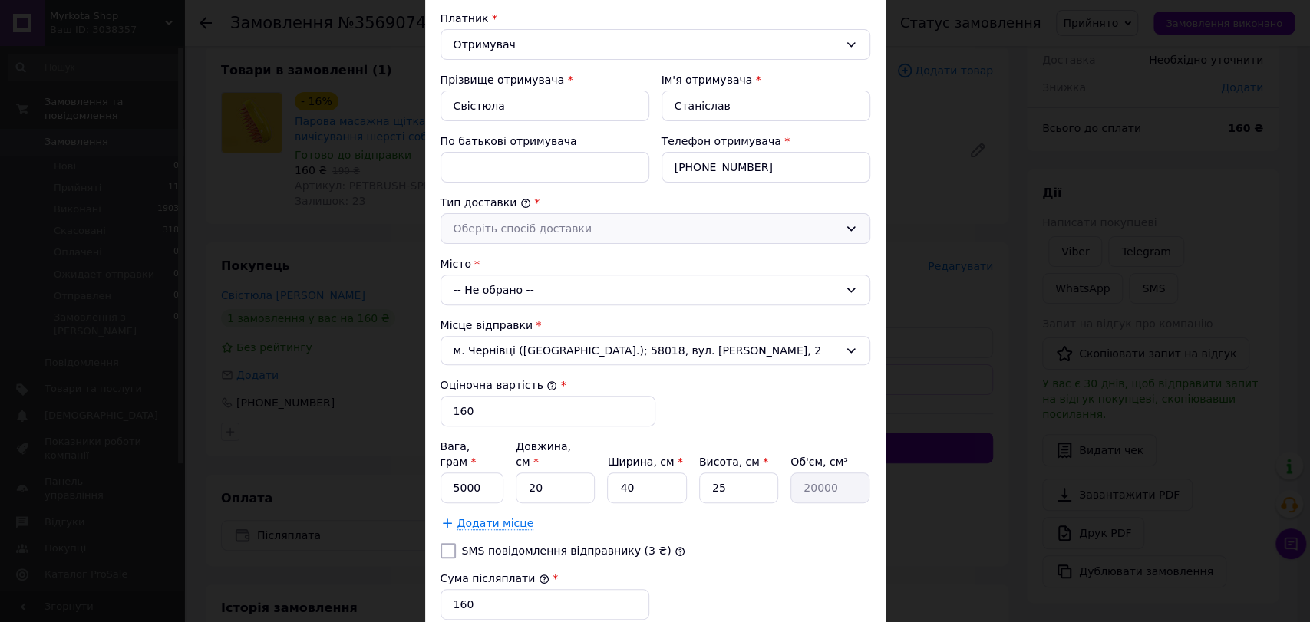
scroll to position [256, 0]
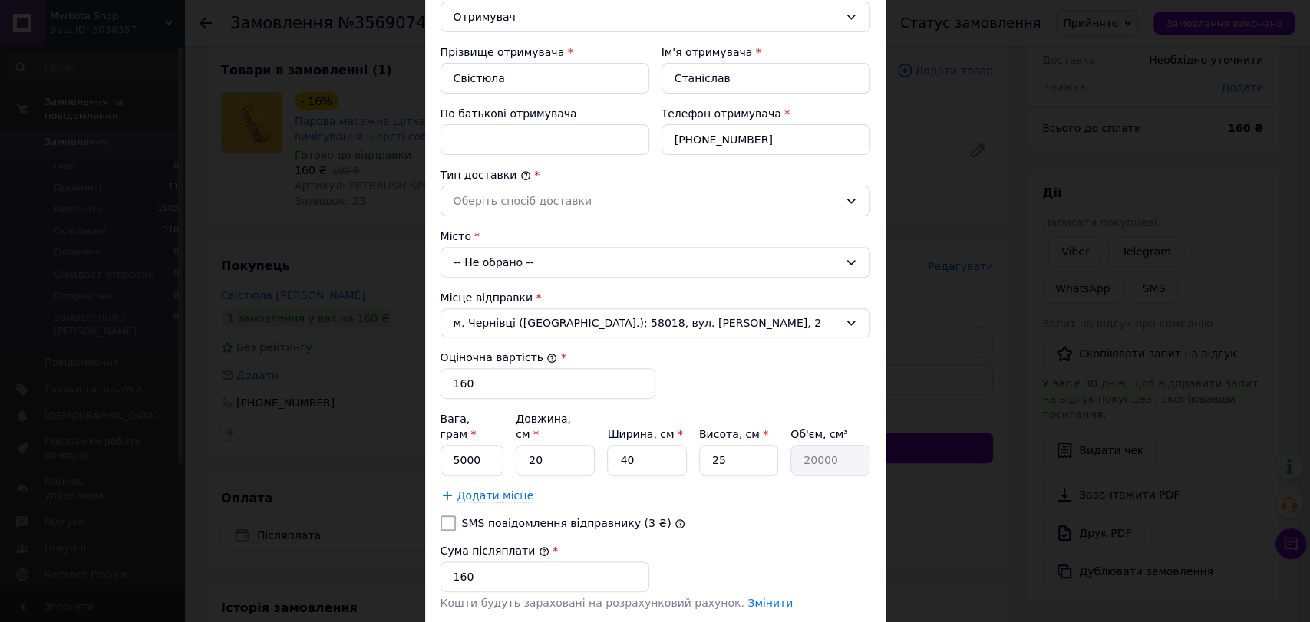
click at [546, 265] on div "-- Не обрано --" at bounding box center [655, 262] width 430 height 31
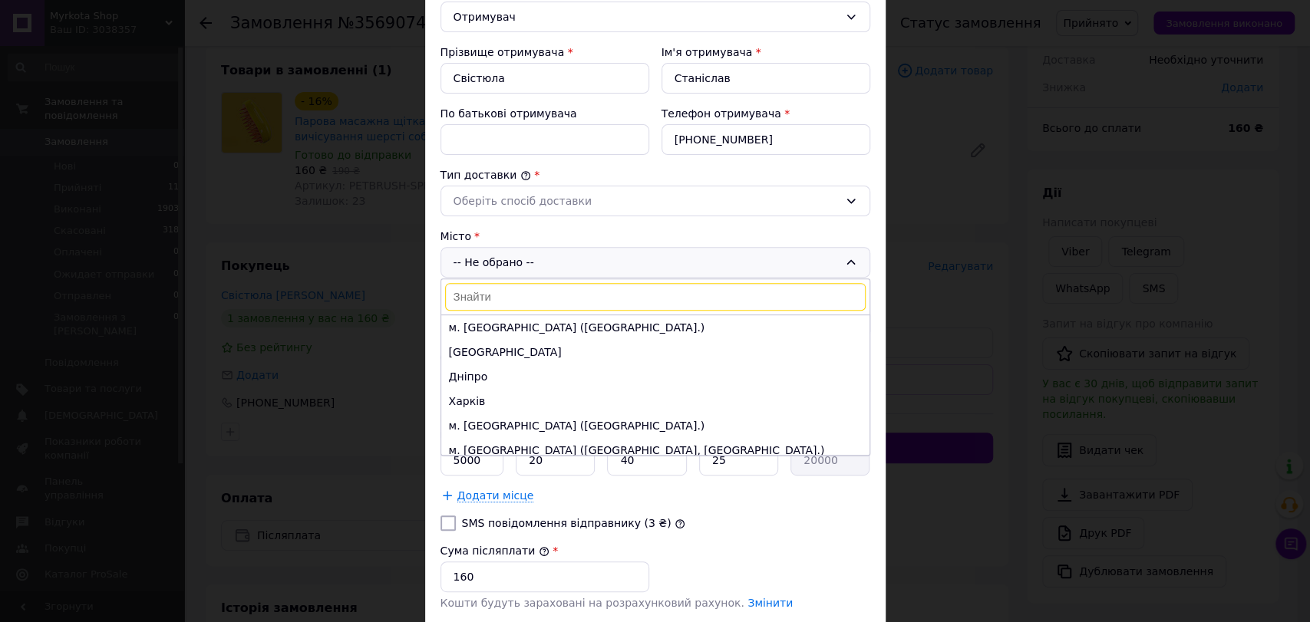
click at [528, 294] on input at bounding box center [655, 297] width 420 height 28
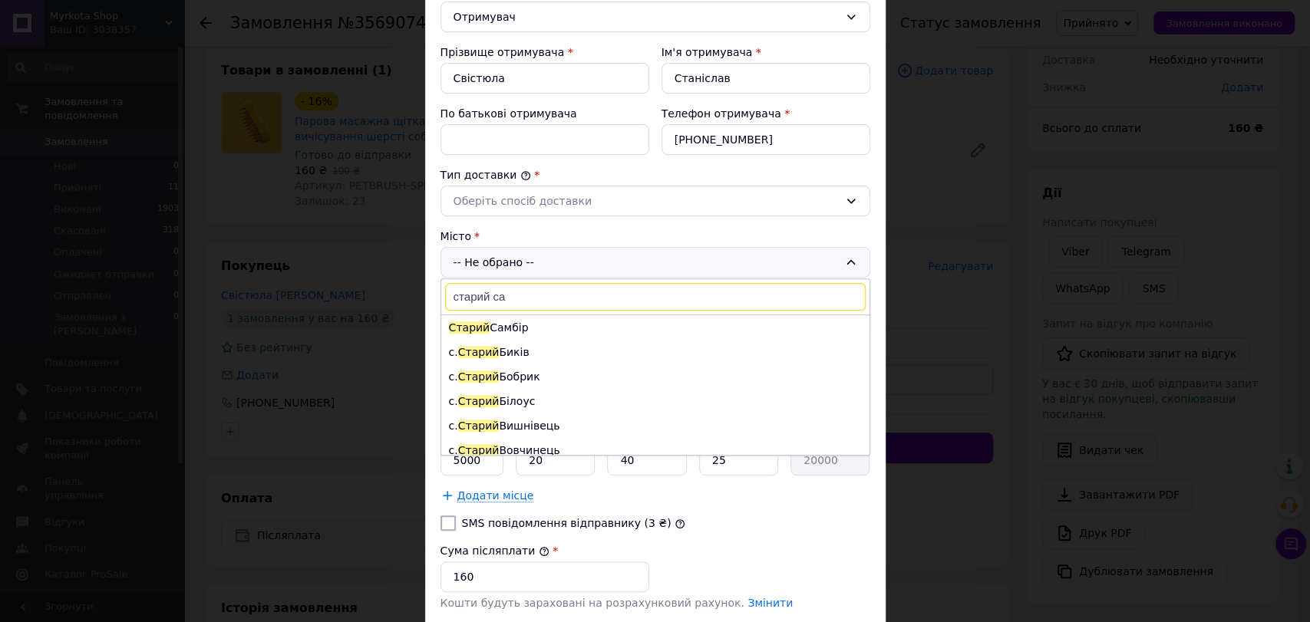
type input "старий сал"
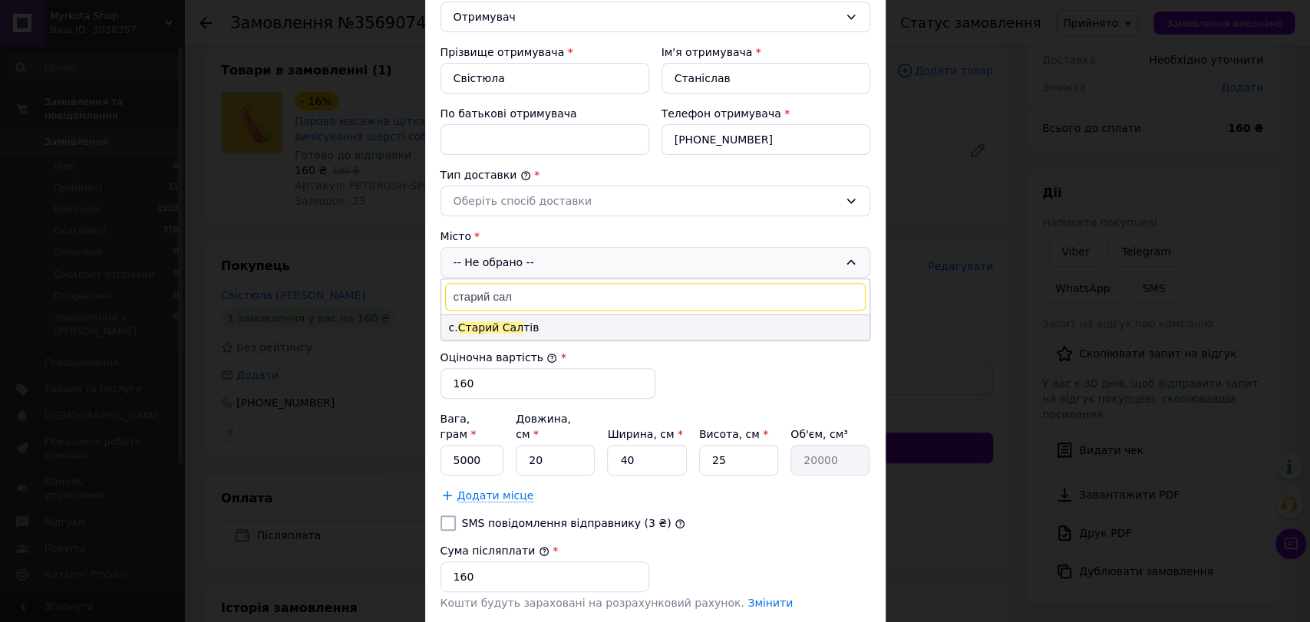
click at [526, 321] on li "с. Старий Сал тів" at bounding box center [655, 327] width 428 height 25
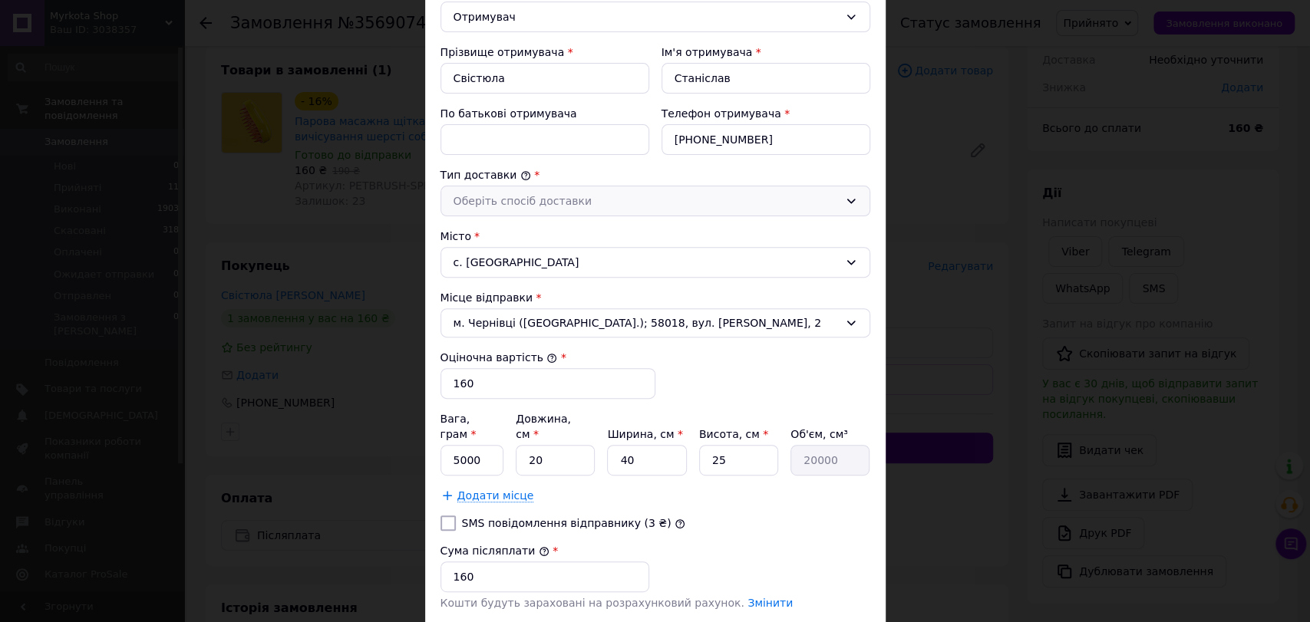
click at [559, 196] on div "Оберіть спосіб доставки" at bounding box center [645, 201] width 385 height 17
click at [549, 231] on li "Склад - склад" at bounding box center [655, 233] width 428 height 29
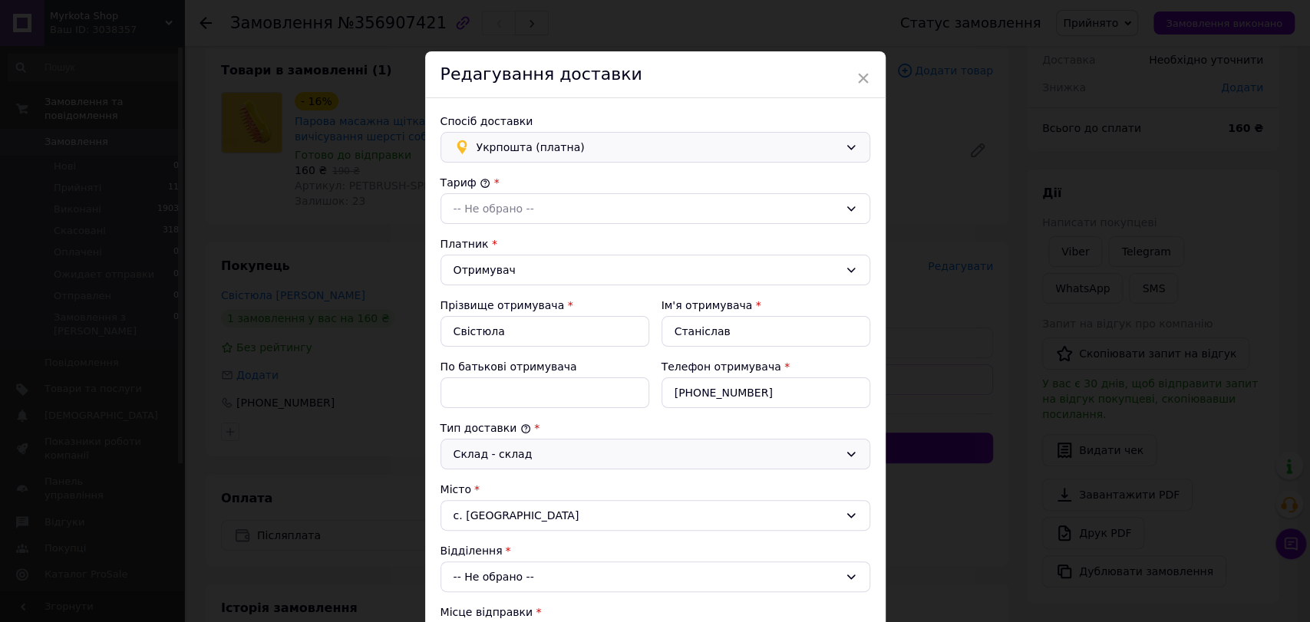
scroll to position [0, 0]
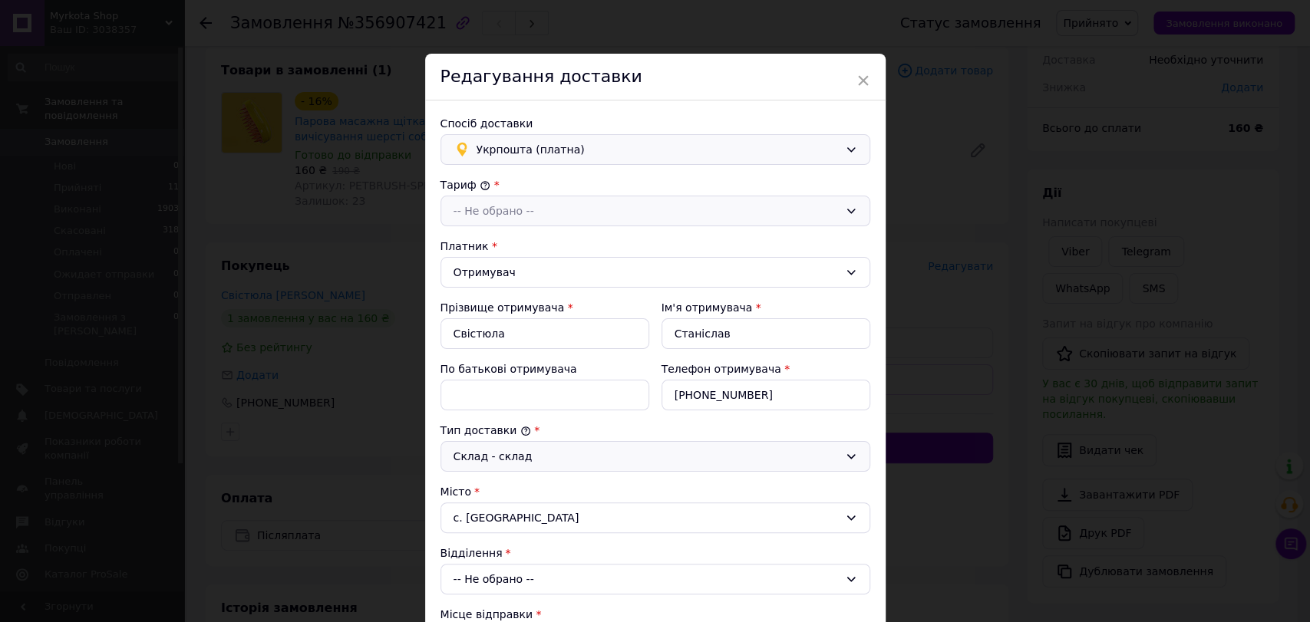
click at [568, 209] on div "-- Не обрано --" at bounding box center [645, 211] width 385 height 17
click at [549, 249] on li "Стандарт" at bounding box center [655, 243] width 428 height 29
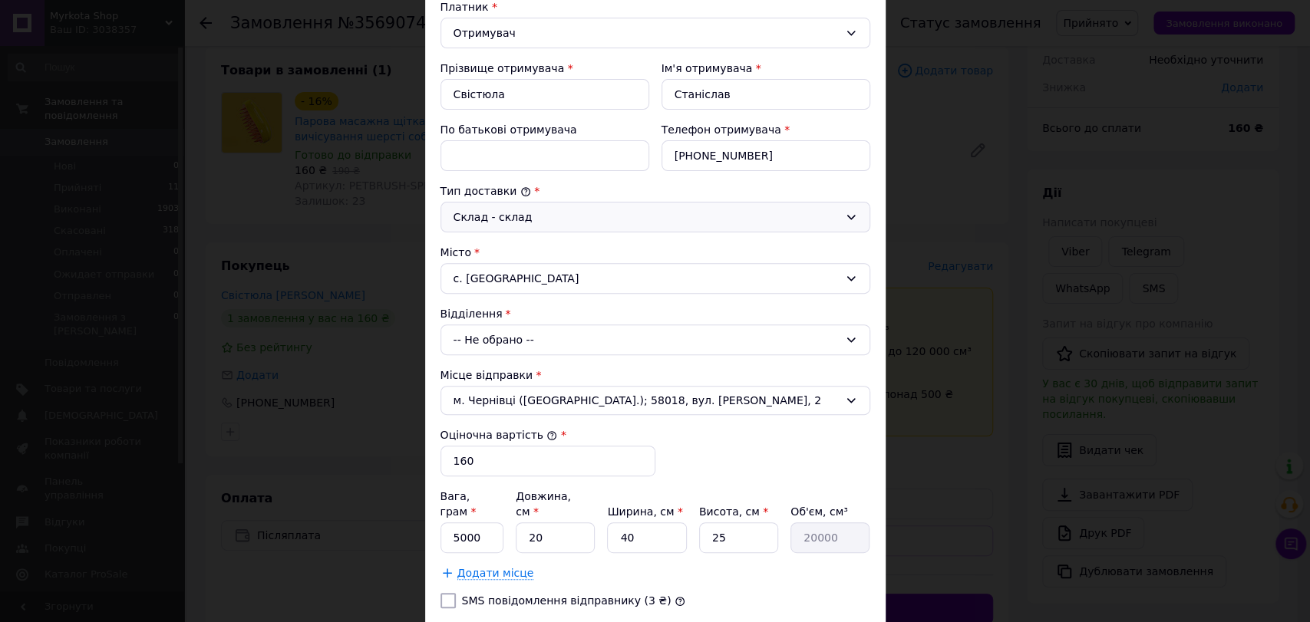
scroll to position [256, 0]
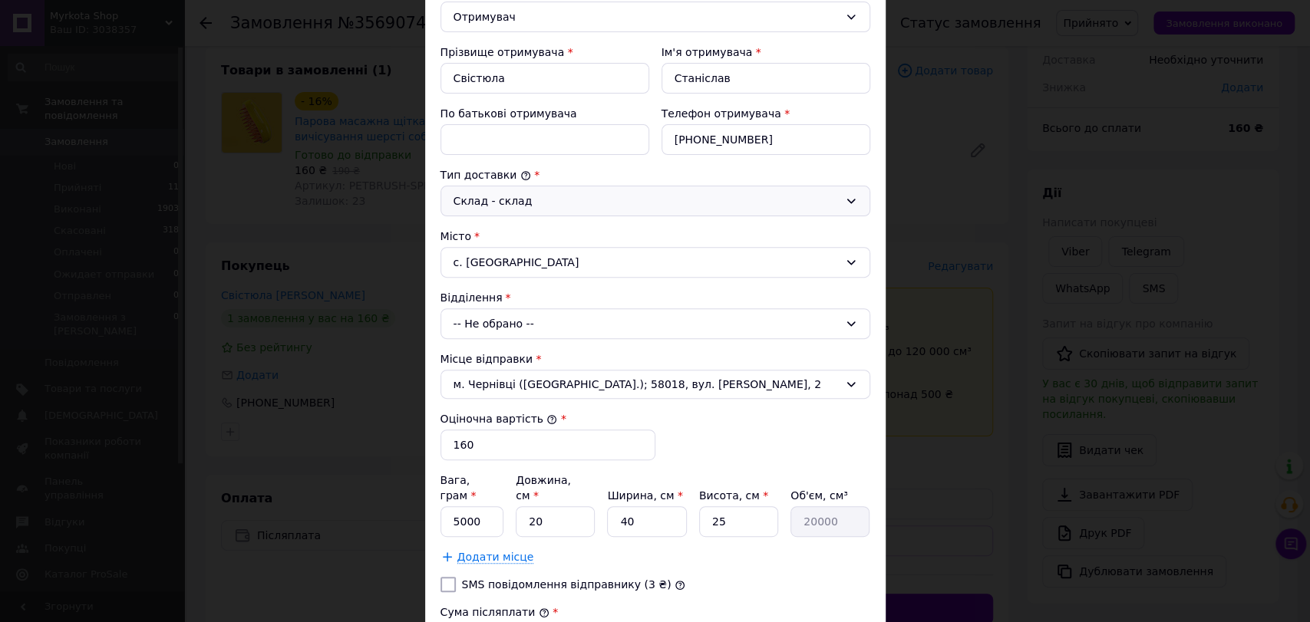
click at [547, 320] on div "-- Не обрано --" at bounding box center [655, 323] width 430 height 31
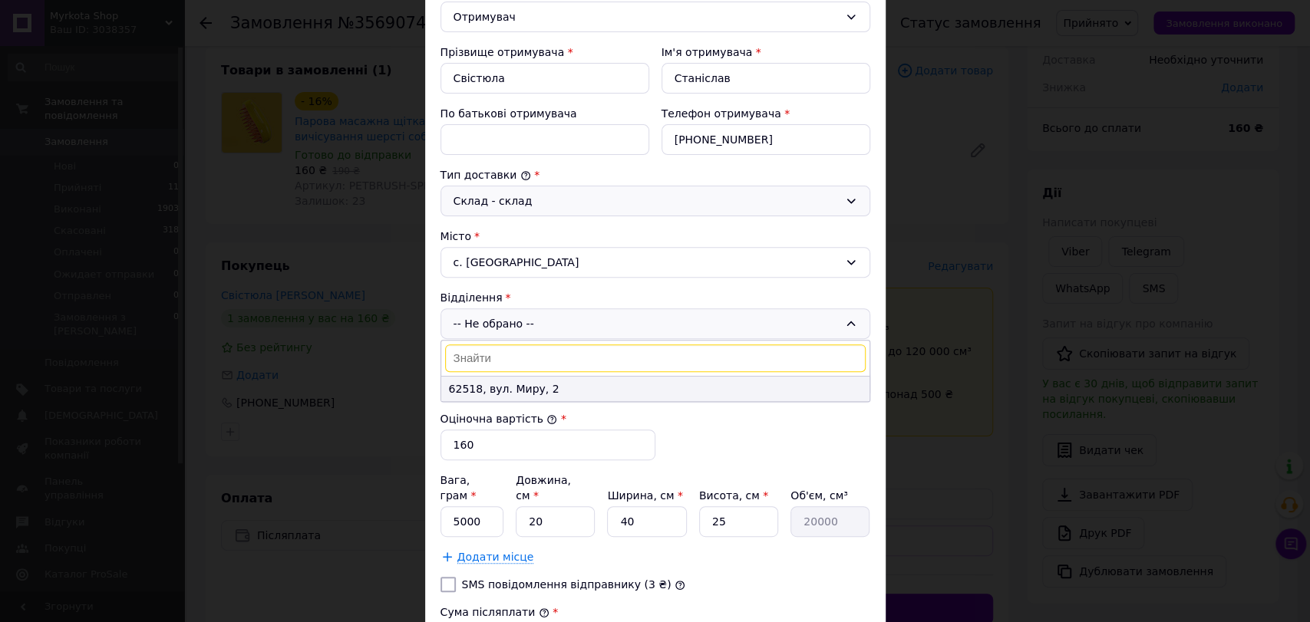
click at [539, 390] on li "62518, вул. Миру, 2" at bounding box center [655, 389] width 428 height 25
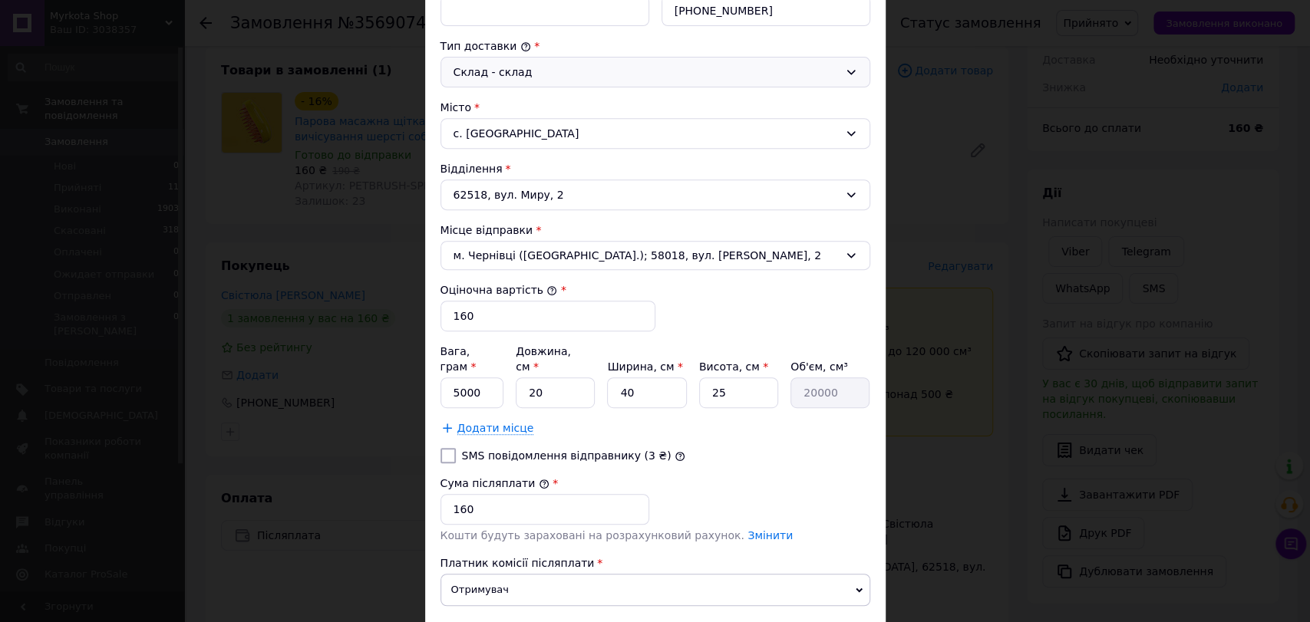
scroll to position [426, 0]
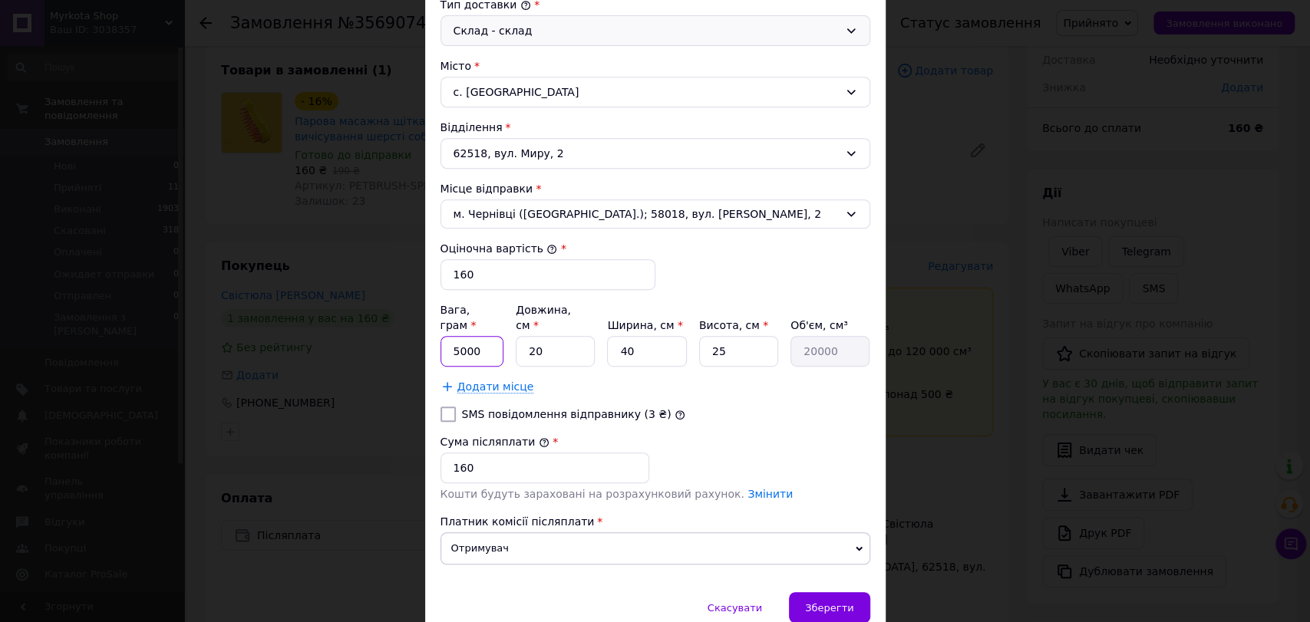
drag, startPoint x: 489, startPoint y: 338, endPoint x: 453, endPoint y: 333, distance: 36.4
click at [453, 336] on input "5000" at bounding box center [472, 351] width 64 height 31
type input "100"
click at [697, 407] on div "SMS повідомлення відправнику (3 ₴)" at bounding box center [655, 414] width 436 height 15
click at [664, 341] on input "40" at bounding box center [646, 351] width 79 height 31
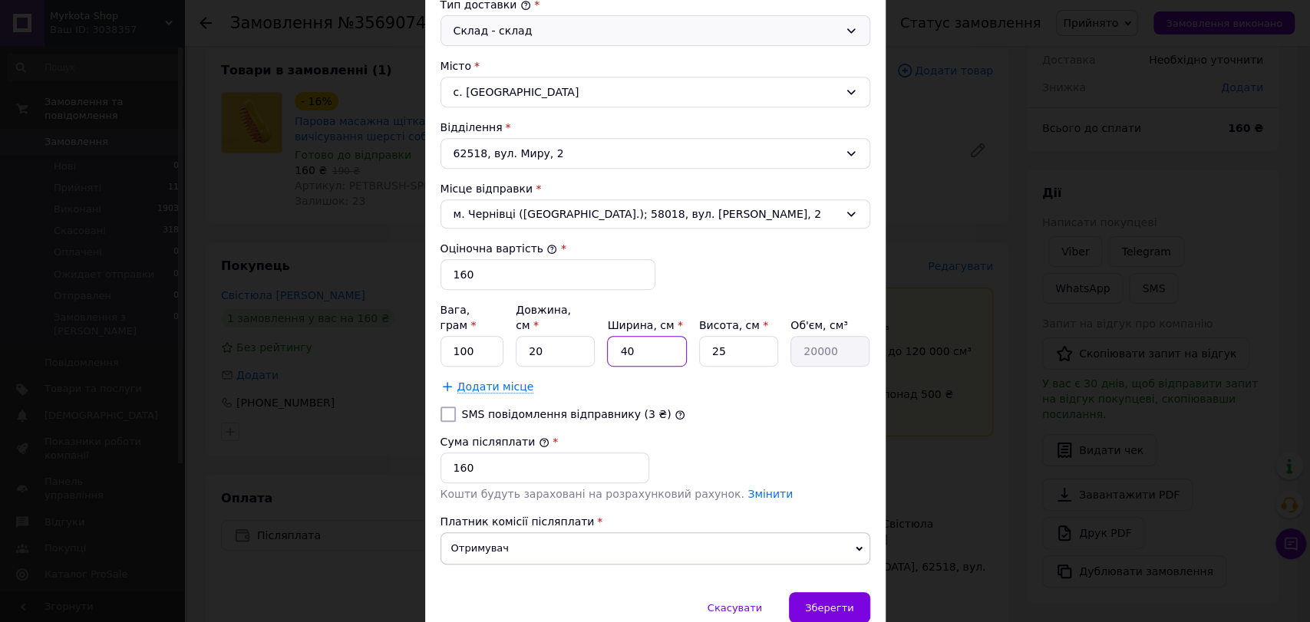
type input "4"
type input "2000"
type input "2"
type input "1000"
type input "20"
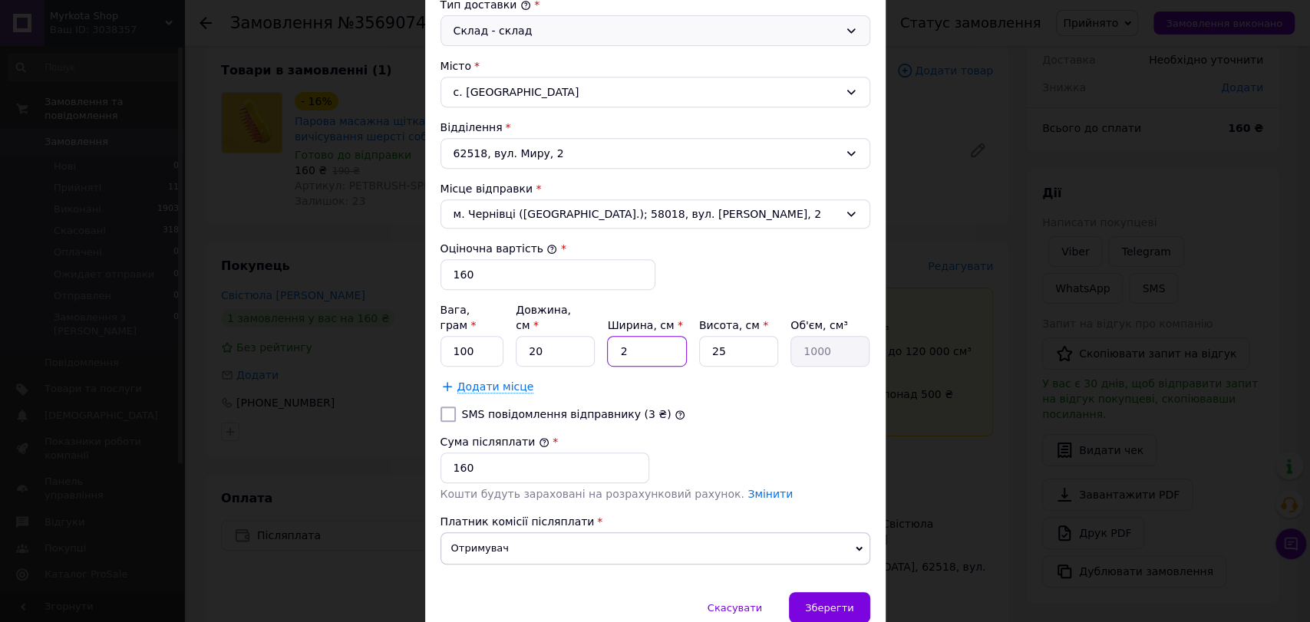
type input "10000"
type input "2"
type input "1000"
type input "1"
type input "500"
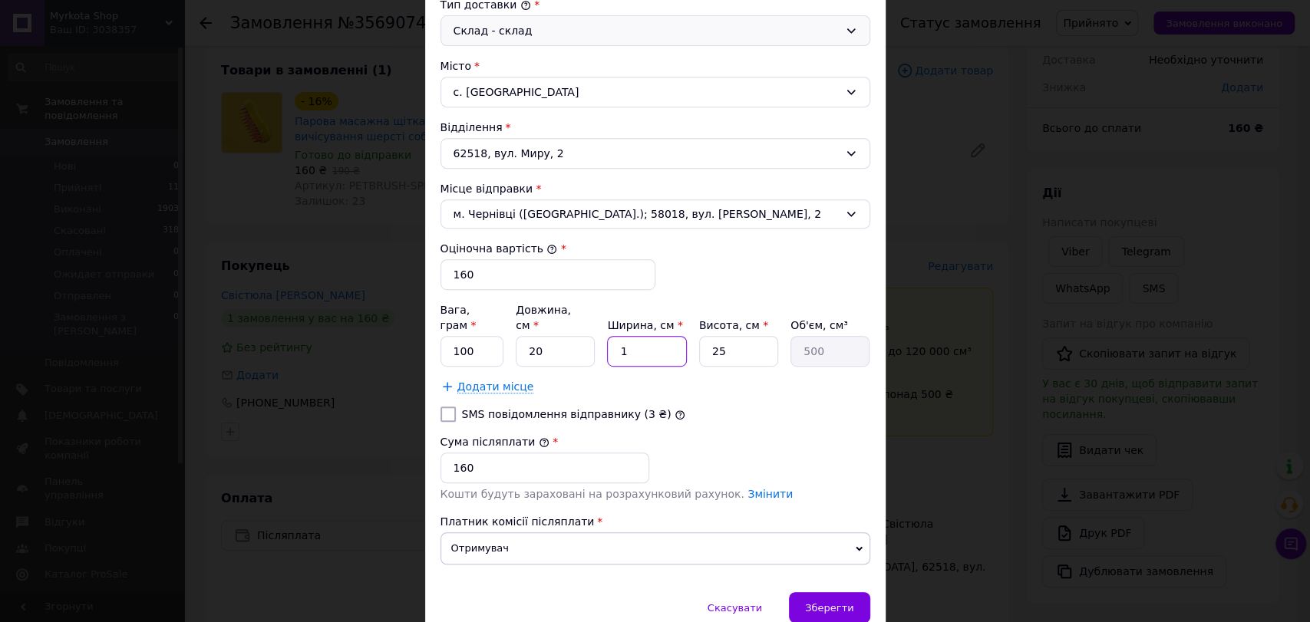
type input "10"
type input "5000"
type input "10"
click at [745, 386] on div "[PERSON_NAME] * [PERSON_NAME] * Отримувач Прізвище отримувача * Свістюла Ім'я о…" at bounding box center [655, 164] width 430 height 826
click at [737, 338] on input "25" at bounding box center [738, 351] width 79 height 31
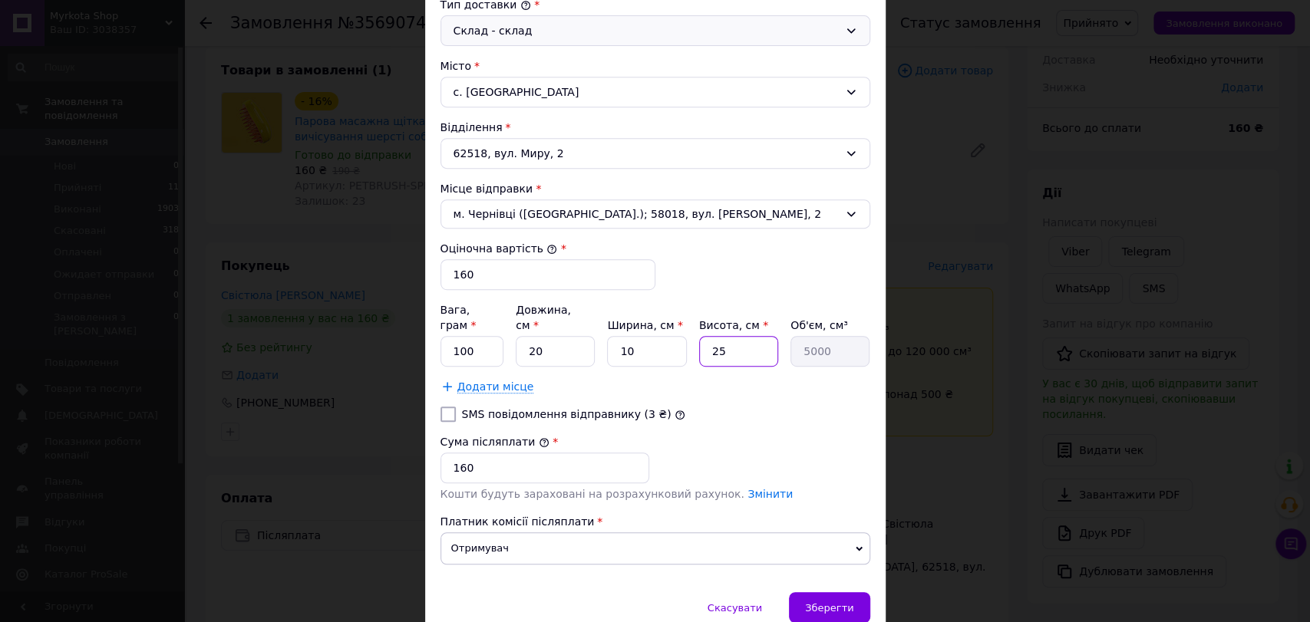
type input "2"
type input "400"
type input "5"
type input "1000"
type input "5"
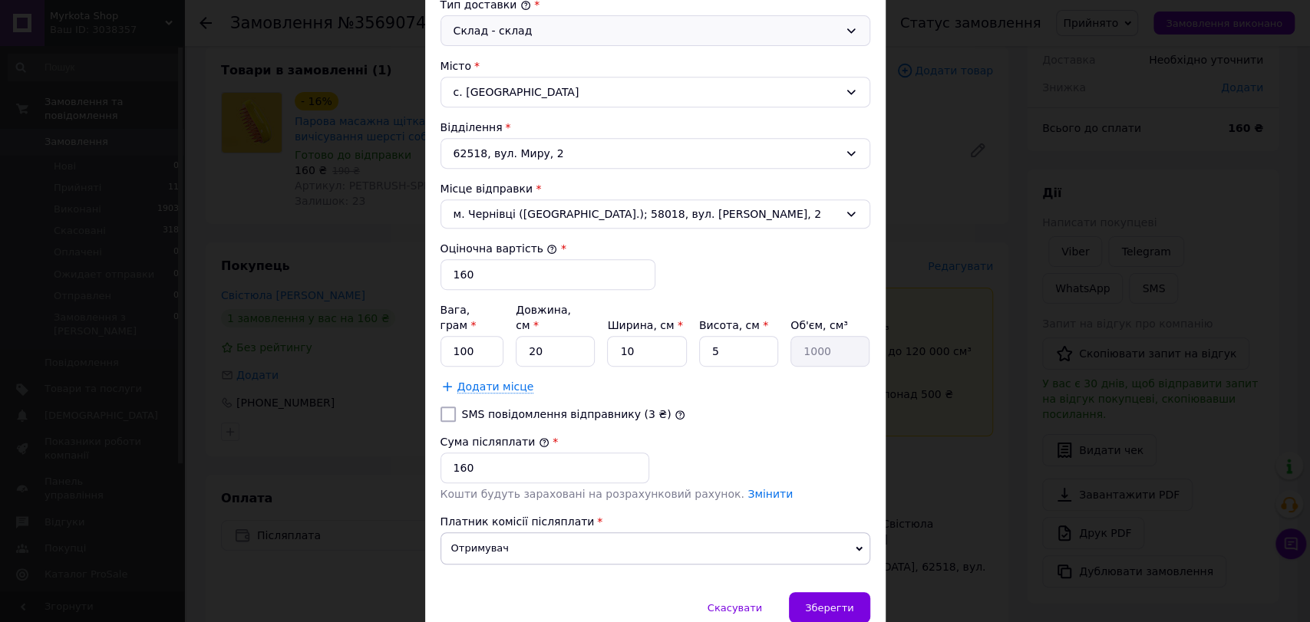
click at [773, 407] on div "[PERSON_NAME] * [PERSON_NAME] * Отримувач Прізвище отримувача * Свістюла Ім'я о…" at bounding box center [655, 164] width 430 height 826
click at [554, 336] on input "20" at bounding box center [555, 351] width 79 height 31
type input "2"
type input "100"
type input "1"
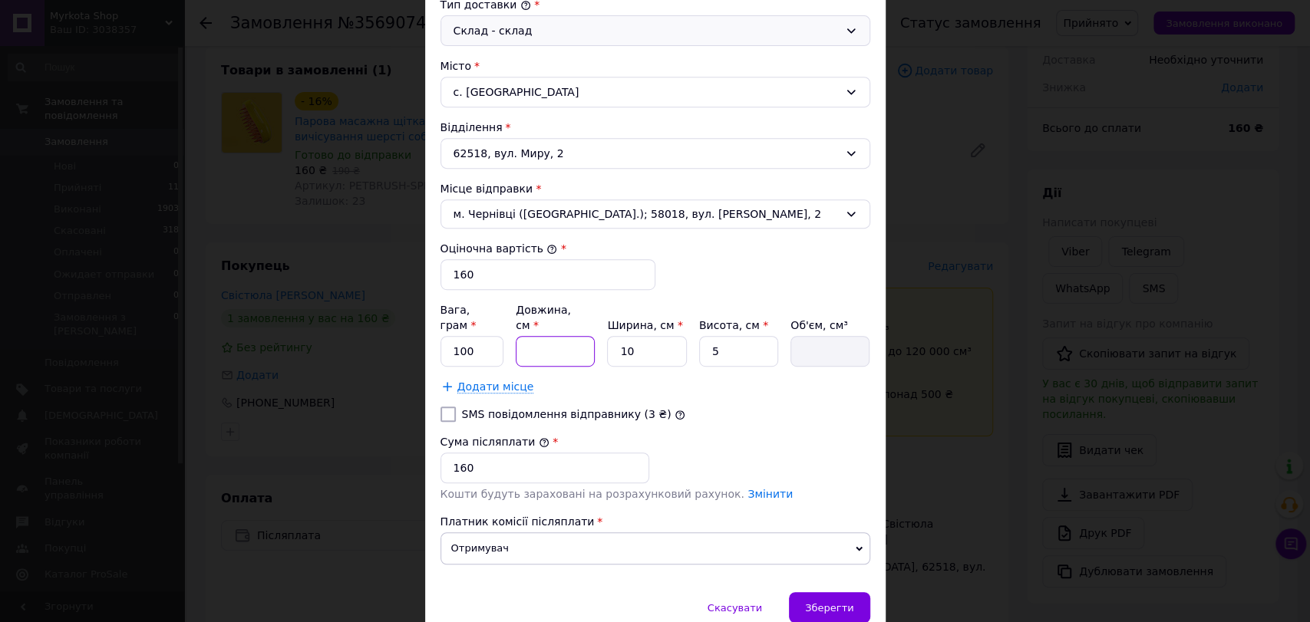
type input "50"
type input "10"
type input "500"
type input "10"
click at [716, 380] on div "[PERSON_NAME] * [PERSON_NAME] * Отримувач Прізвище отримувача * Свістюла Ім'я о…" at bounding box center [655, 164] width 430 height 826
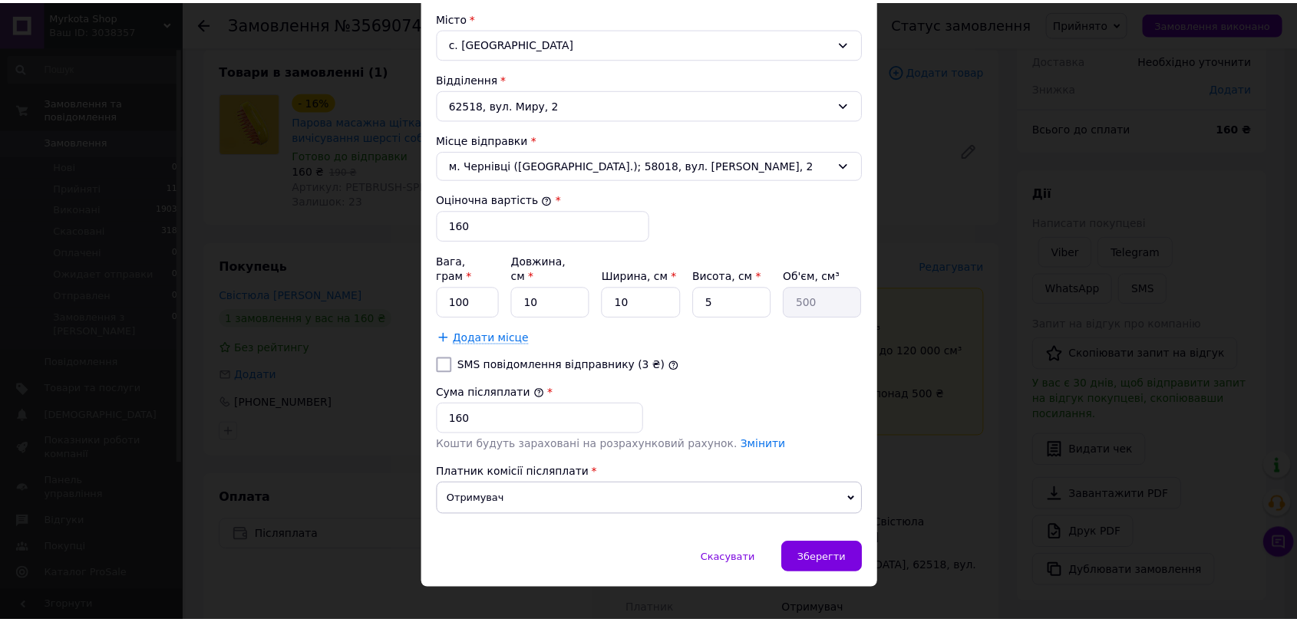
scroll to position [478, 0]
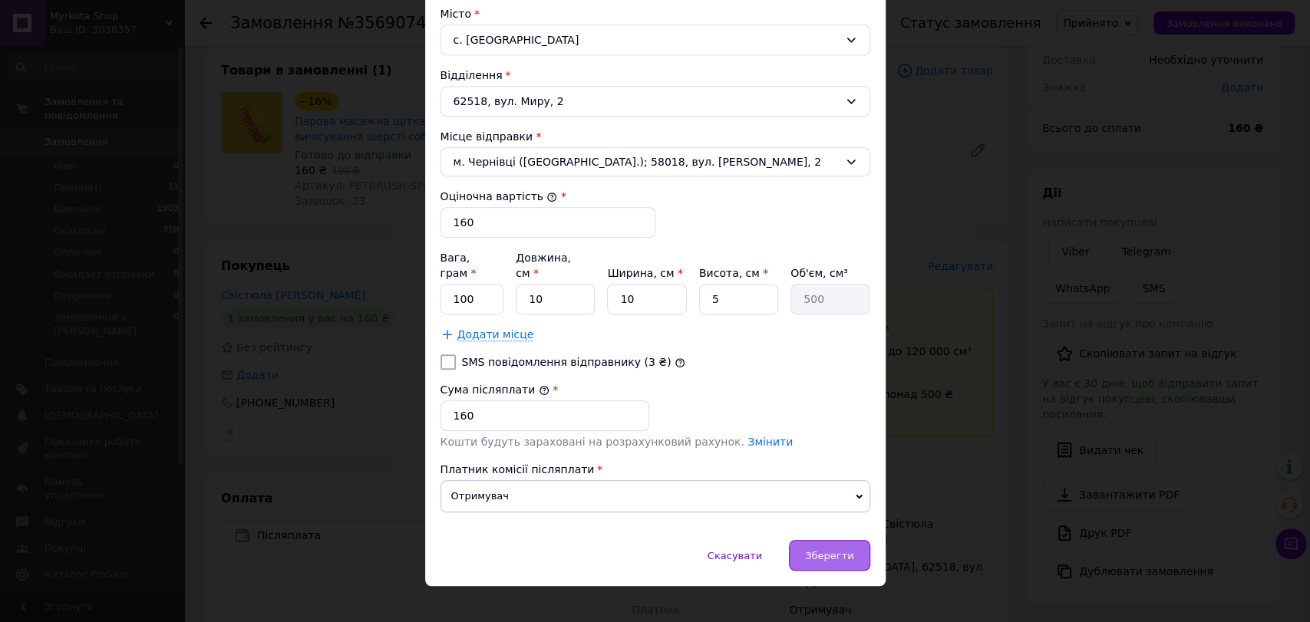
click at [859, 540] on div "Зберегти" at bounding box center [829, 555] width 81 height 31
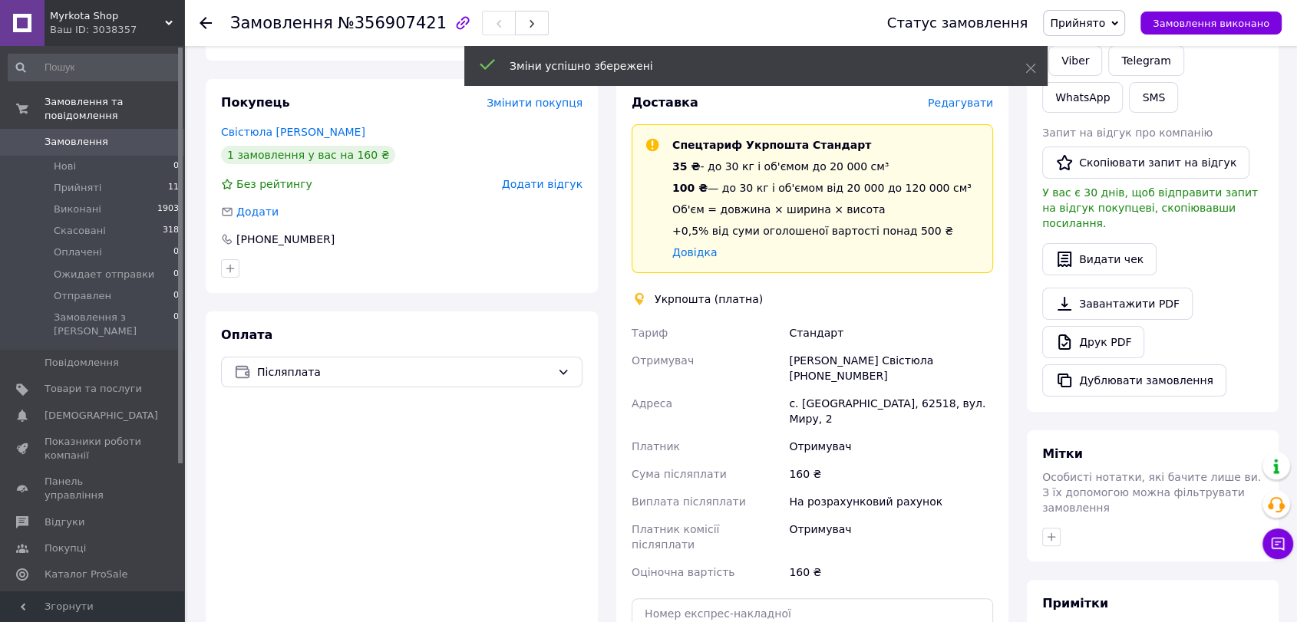
scroll to position [341, 0]
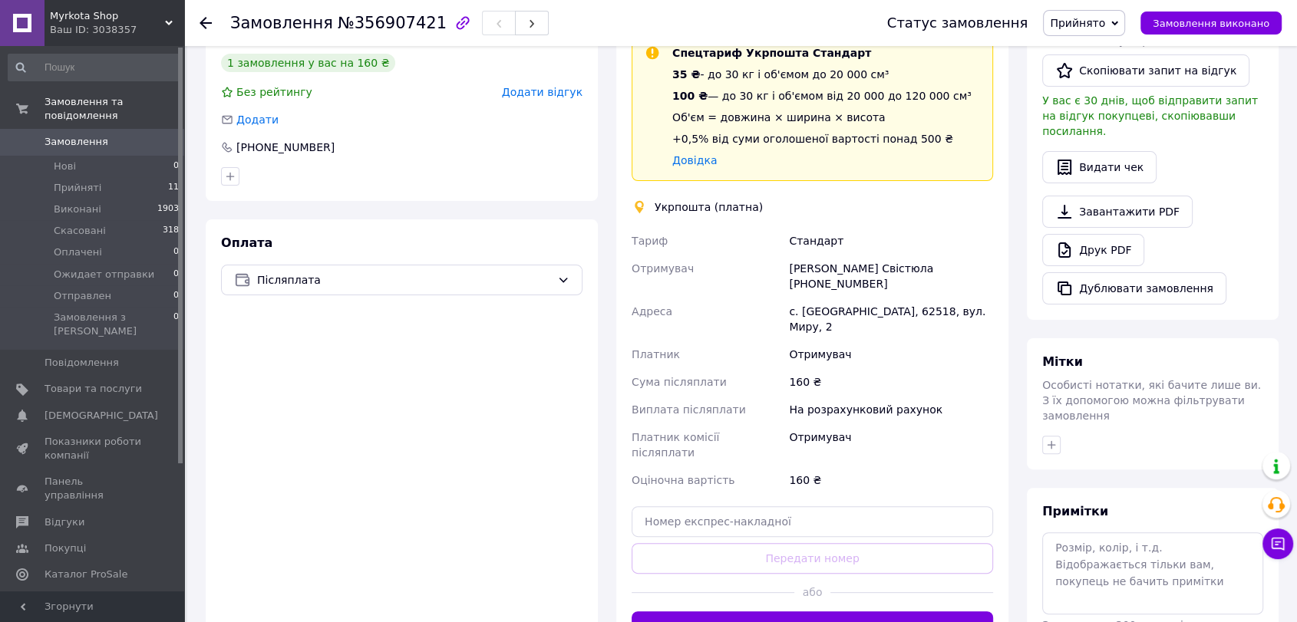
click at [493, 453] on div "Оплата Післяплата" at bounding box center [402, 438] width 392 height 438
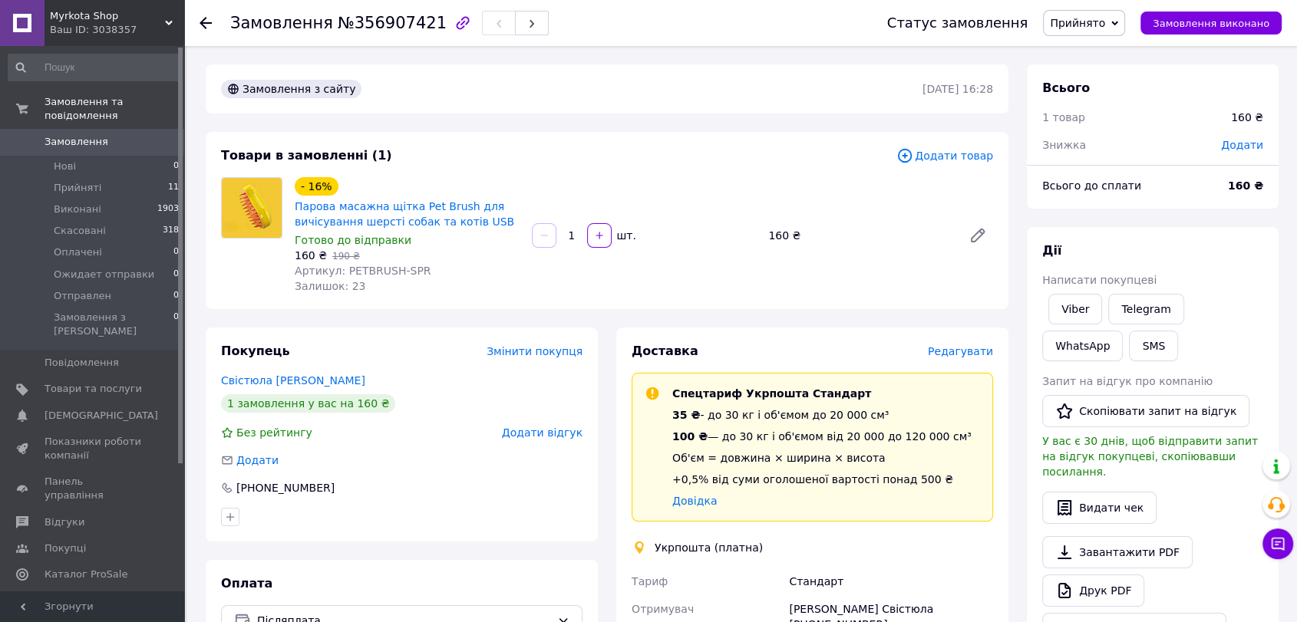
click at [92, 135] on span "Замовлення" at bounding box center [77, 142] width 64 height 14
